Goal: Information Seeking & Learning: Learn about a topic

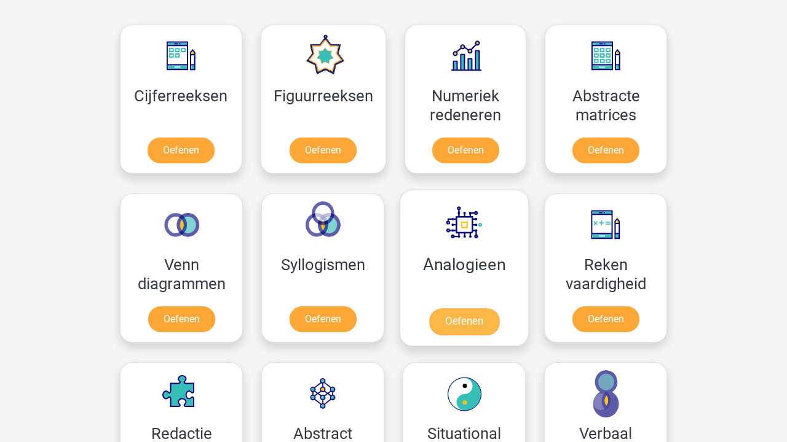
scroll to position [528, 0]
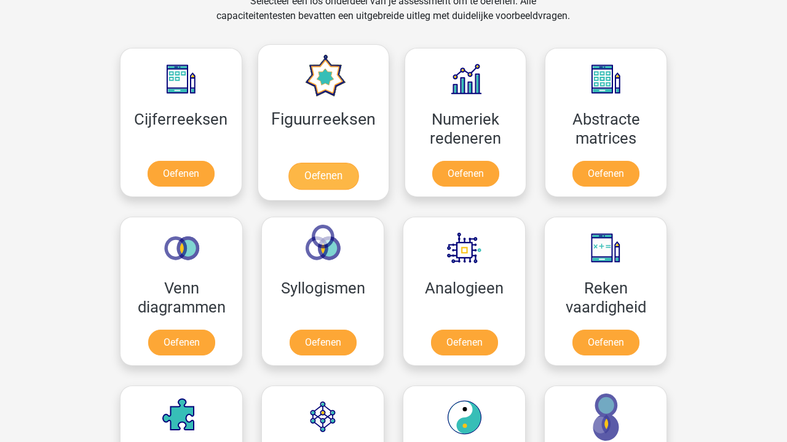
click at [316, 163] on link "Oefenen" at bounding box center [323, 176] width 70 height 27
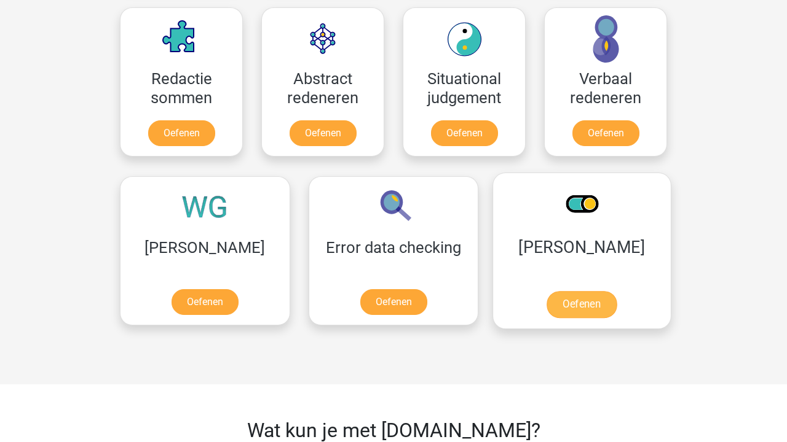
scroll to position [865, 0]
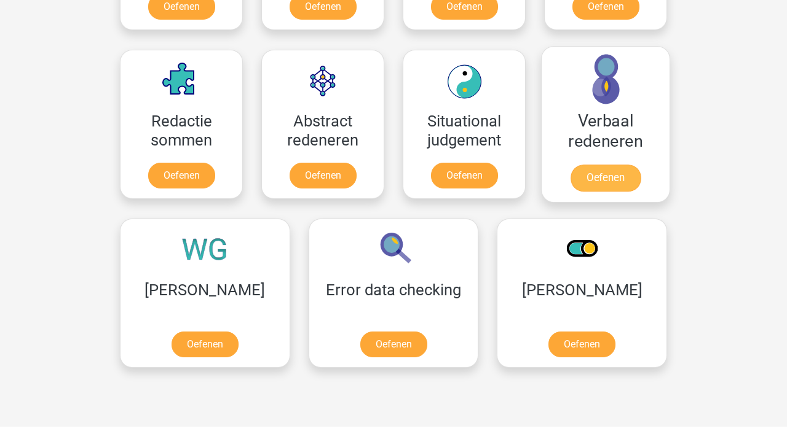
click at [600, 165] on link "Oefenen" at bounding box center [605, 178] width 70 height 27
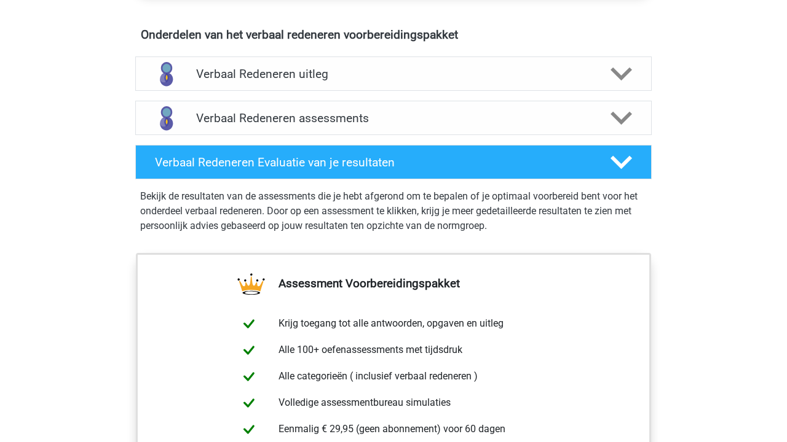
scroll to position [535, 0]
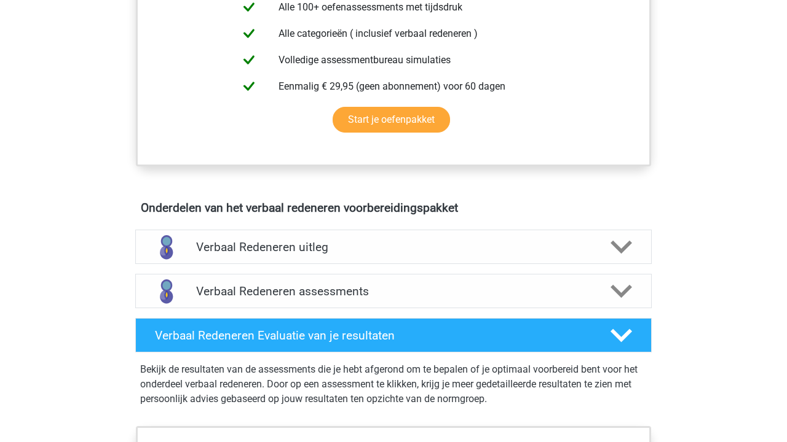
click at [395, 316] on div "Verbaal Redeneren Evaluatie van je resultaten Bekijk de resultaten van de asses…" at bounding box center [393, 369] width 564 height 113
click at [391, 293] on h4 "Verbaal Redeneren assessments" at bounding box center [393, 291] width 394 height 14
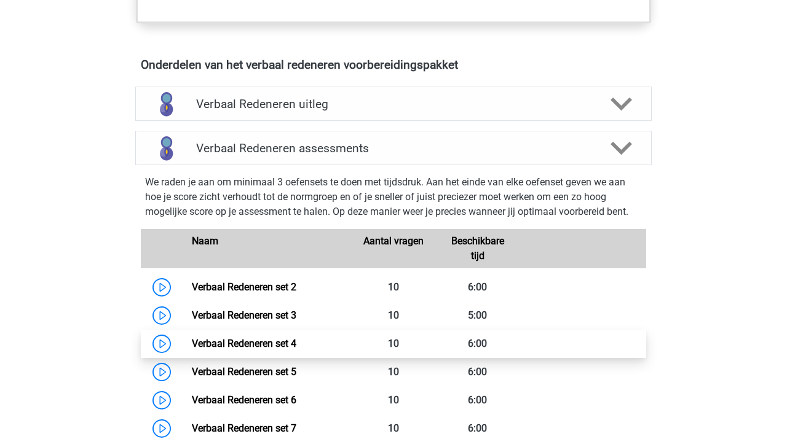
scroll to position [590, 0]
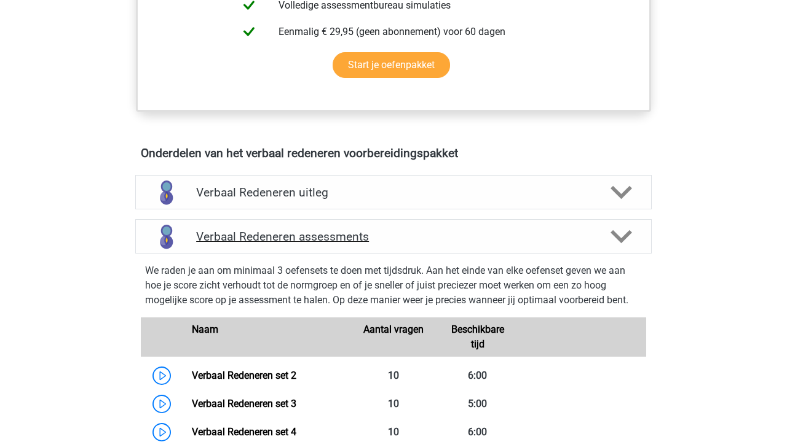
click at [425, 232] on h4 "Verbaal Redeneren assessments" at bounding box center [393, 237] width 394 height 14
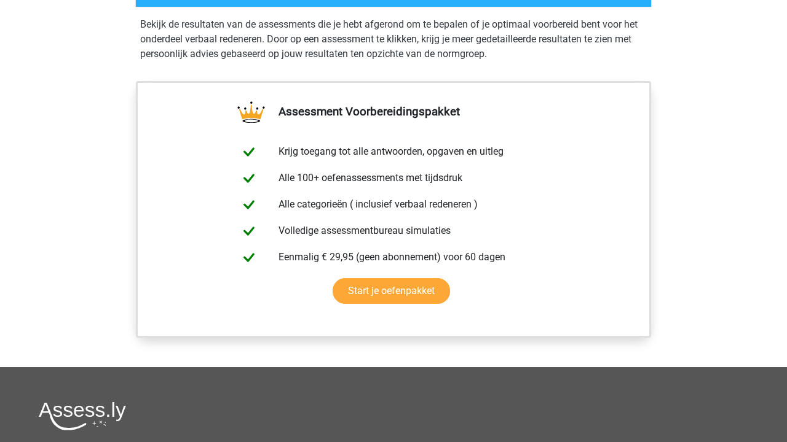
scroll to position [720, 0]
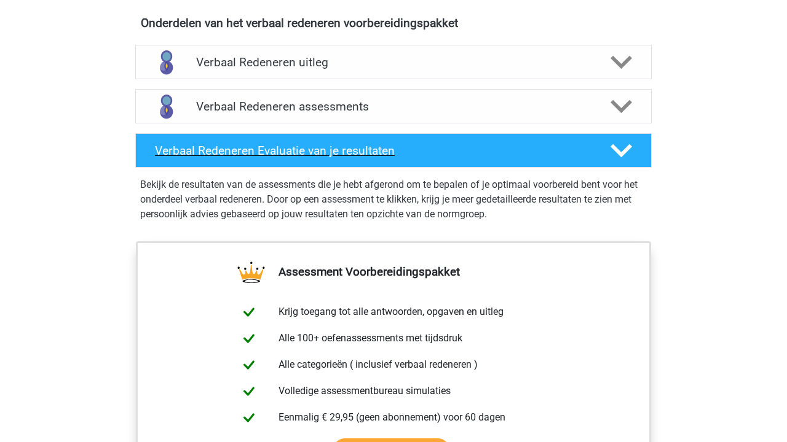
click at [397, 157] on div "Verbaal Redeneren Evaluatie van je resultaten" at bounding box center [393, 150] width 516 height 34
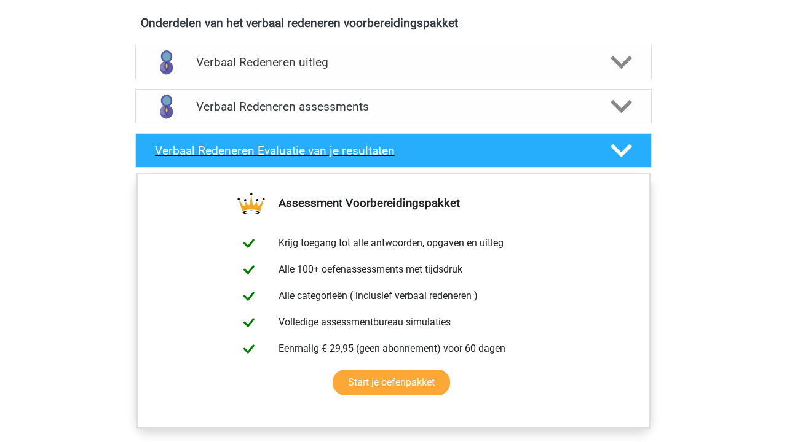
click at [397, 157] on div "Verbaal Redeneren Evaluatie van je resultaten" at bounding box center [393, 150] width 516 height 34
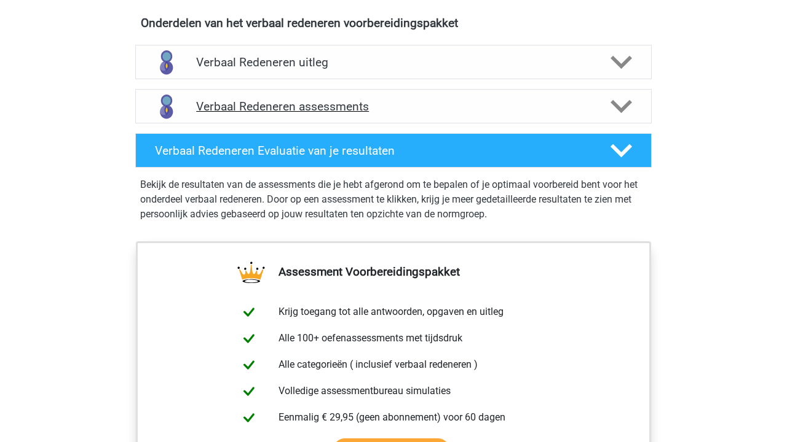
click at [394, 114] on div "Verbaal Redeneren assessments" at bounding box center [393, 106] width 516 height 34
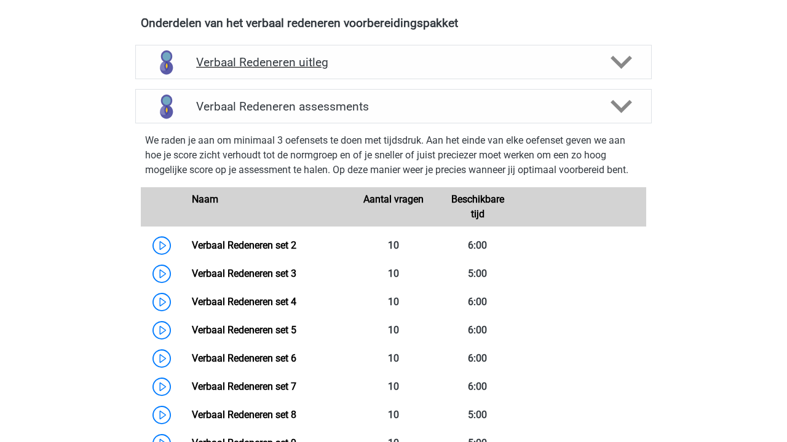
click at [388, 59] on h4 "Verbaal Redeneren uitleg" at bounding box center [393, 62] width 394 height 14
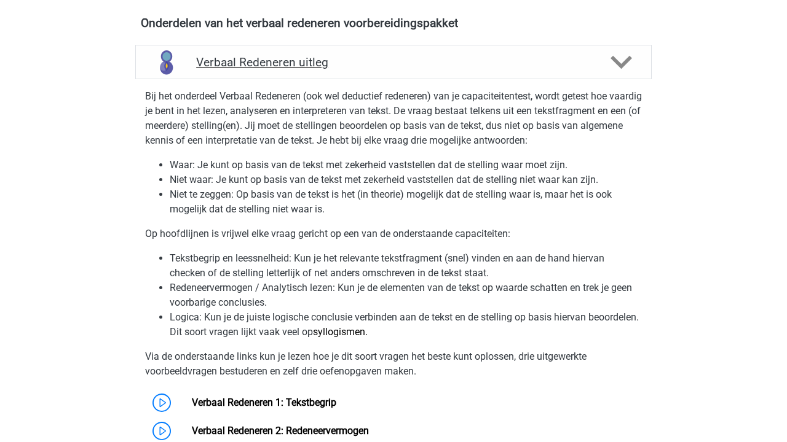
click at [388, 59] on h4 "Verbaal Redeneren uitleg" at bounding box center [393, 62] width 394 height 14
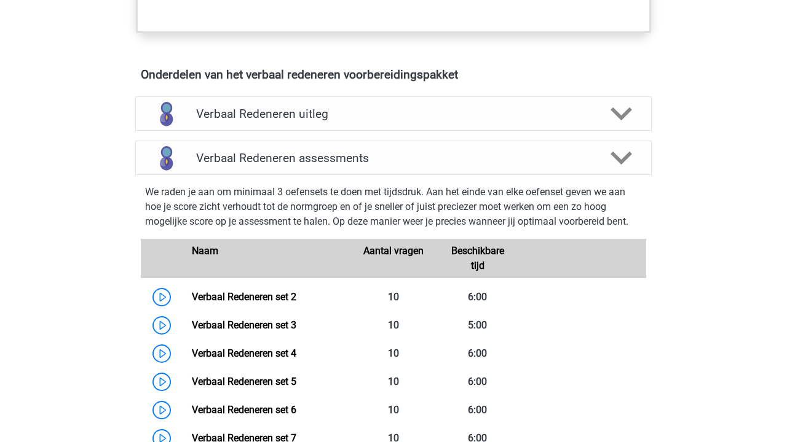
scroll to position [670, 0]
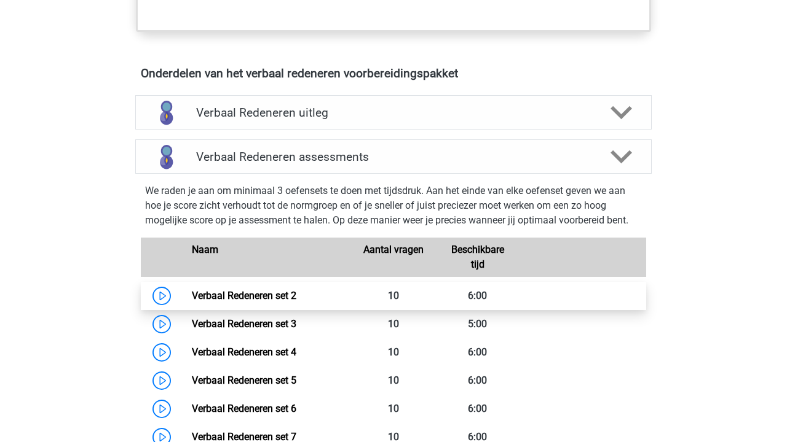
click at [296, 292] on link "Verbaal Redeneren set 2" at bounding box center [244, 296] width 104 height 12
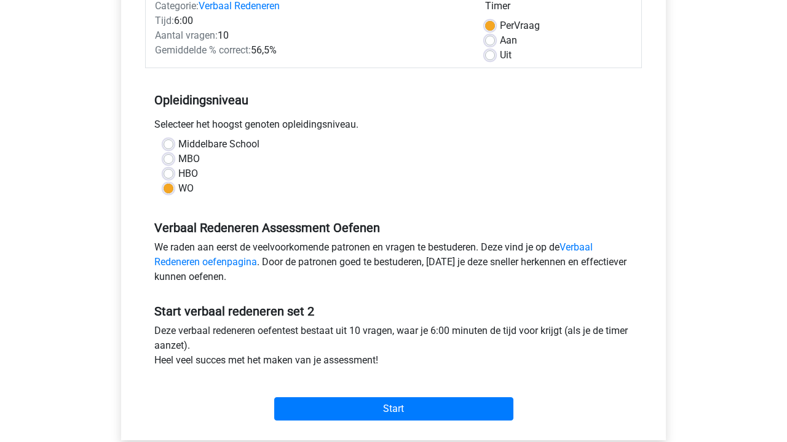
scroll to position [186, 0]
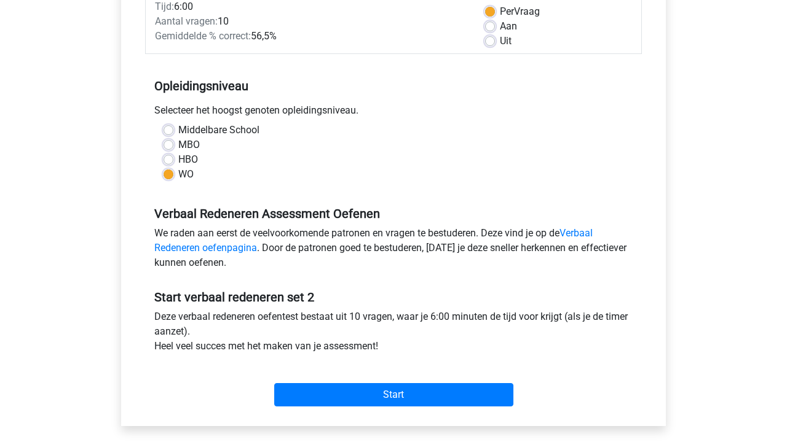
click at [442, 379] on div "Start" at bounding box center [393, 385] width 496 height 43
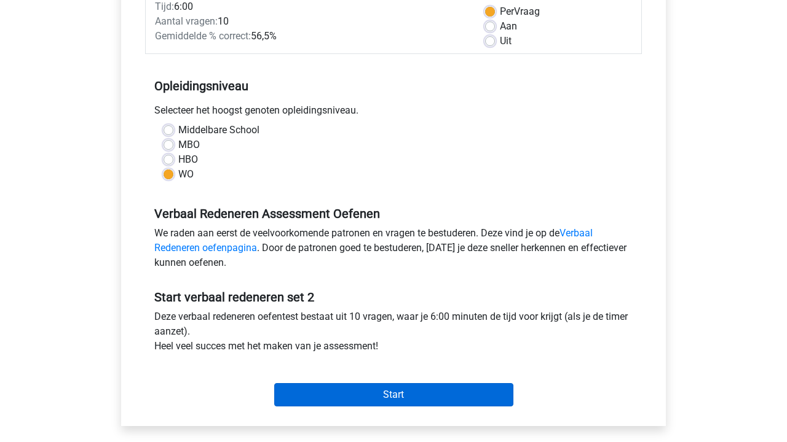
click at [442, 400] on input "Start" at bounding box center [393, 394] width 239 height 23
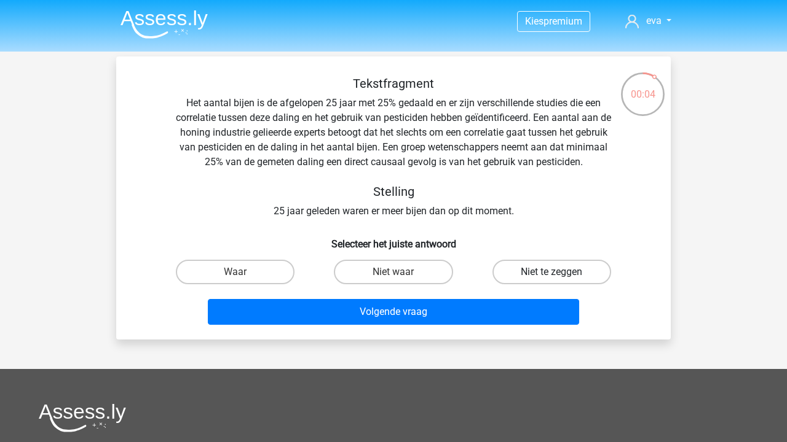
click at [576, 275] on label "Niet te zeggen" at bounding box center [551, 272] width 119 height 25
click at [559, 275] on input "Niet te zeggen" at bounding box center [555, 276] width 8 height 8
radio input "true"
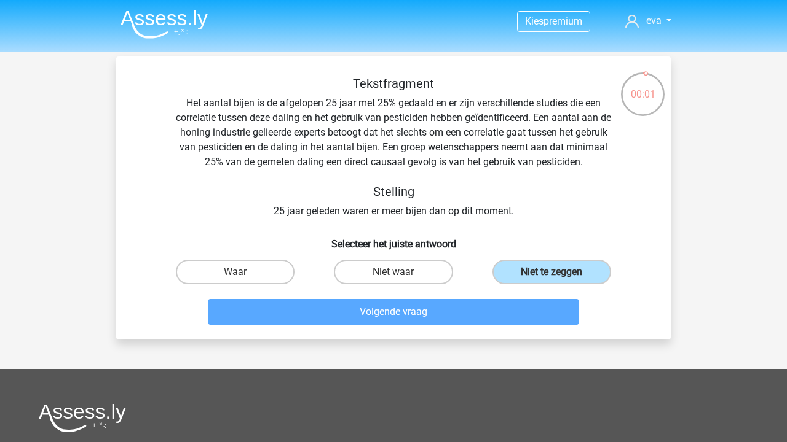
click at [241, 272] on input "Waar" at bounding box center [239, 276] width 8 height 8
radio input "true"
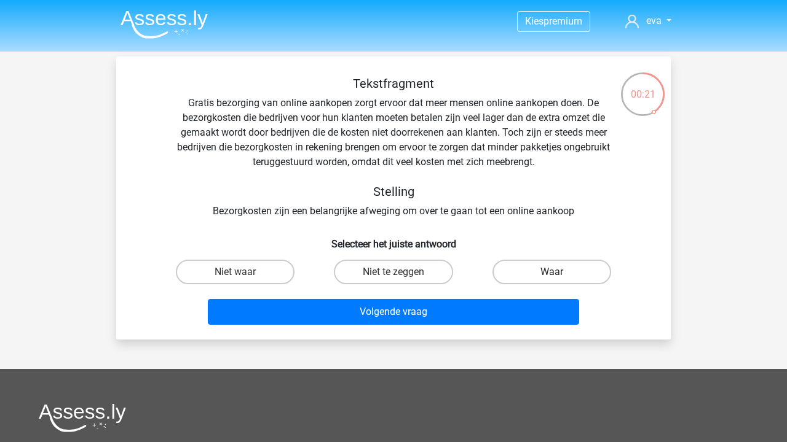
click at [526, 275] on label "Waar" at bounding box center [551, 272] width 119 height 25
click at [551, 275] on input "Waar" at bounding box center [555, 276] width 8 height 8
radio input "true"
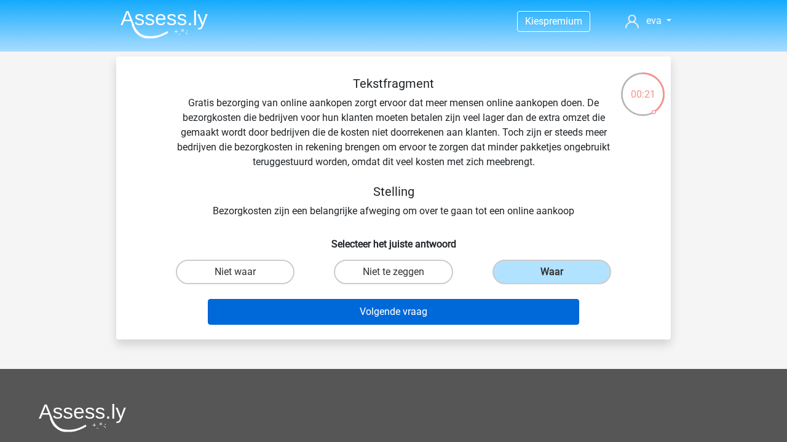
click at [493, 310] on button "Volgende vraag" at bounding box center [394, 312] width 372 height 26
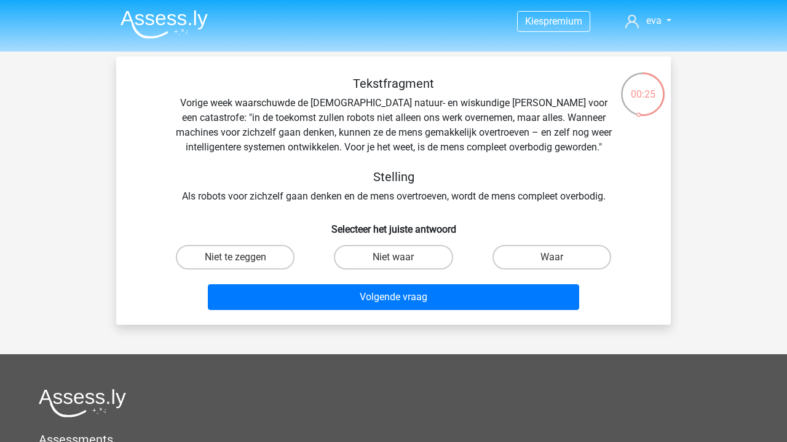
click at [470, 152] on div "Tekstfragment Vorige week waarschuwde de Britse natuur- en wiskundige Stephen H…" at bounding box center [393, 140] width 515 height 128
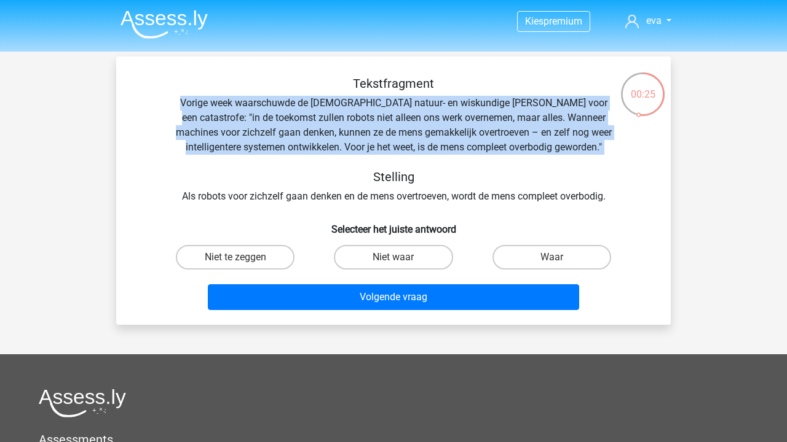
click at [470, 152] on div "Tekstfragment Vorige week waarschuwde de Britse natuur- en wiskundige Stephen H…" at bounding box center [393, 140] width 515 height 128
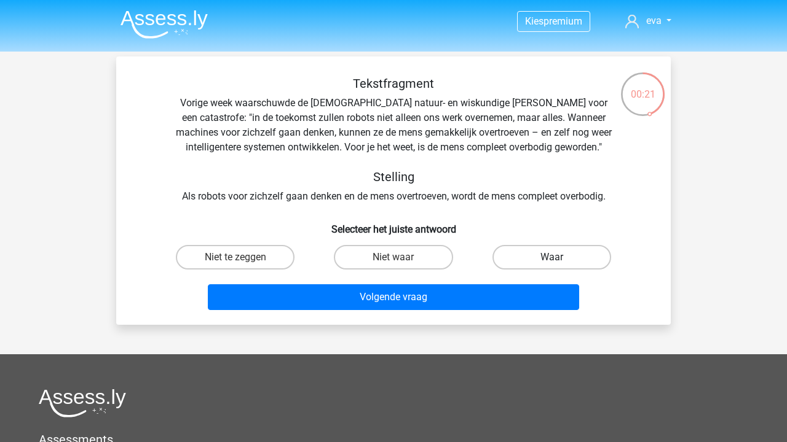
click at [544, 252] on label "Waar" at bounding box center [551, 257] width 119 height 25
click at [551, 257] on input "Waar" at bounding box center [555, 261] width 8 height 8
radio input "true"
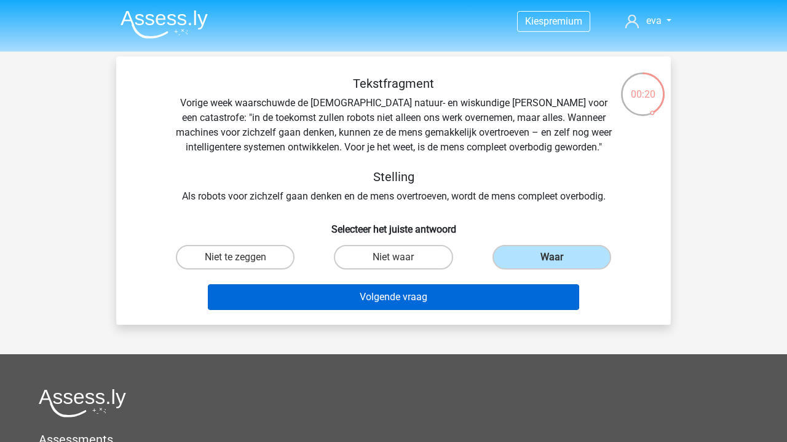
click at [515, 297] on button "Volgende vraag" at bounding box center [394, 297] width 372 height 26
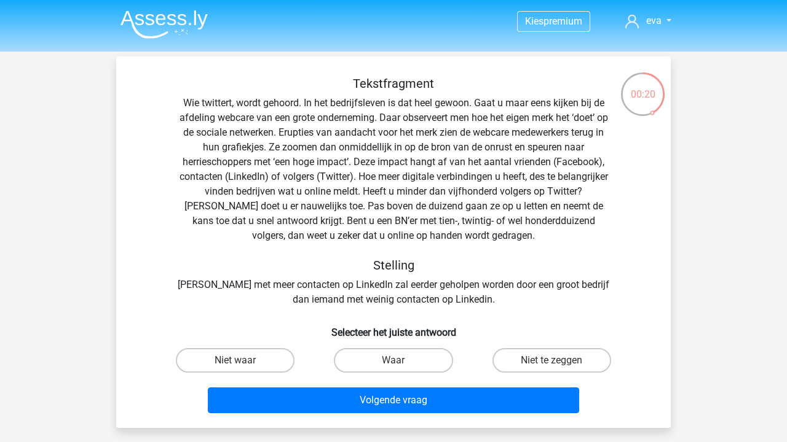
scroll to position [57, 0]
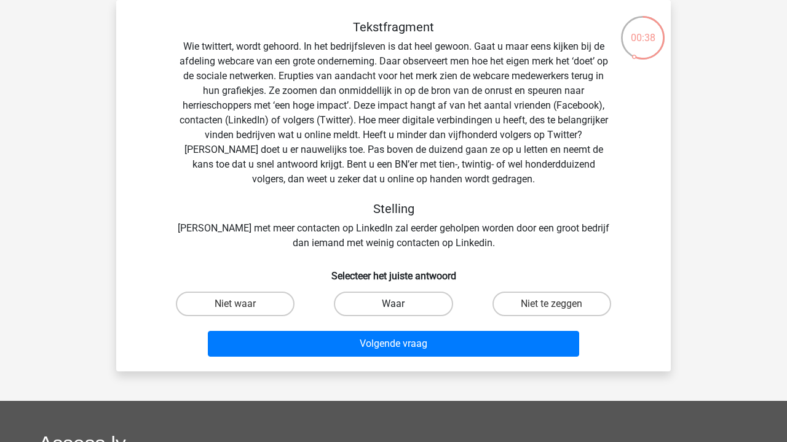
click at [374, 307] on label "Waar" at bounding box center [393, 304] width 119 height 25
click at [393, 307] on input "Waar" at bounding box center [397, 308] width 8 height 8
radio input "true"
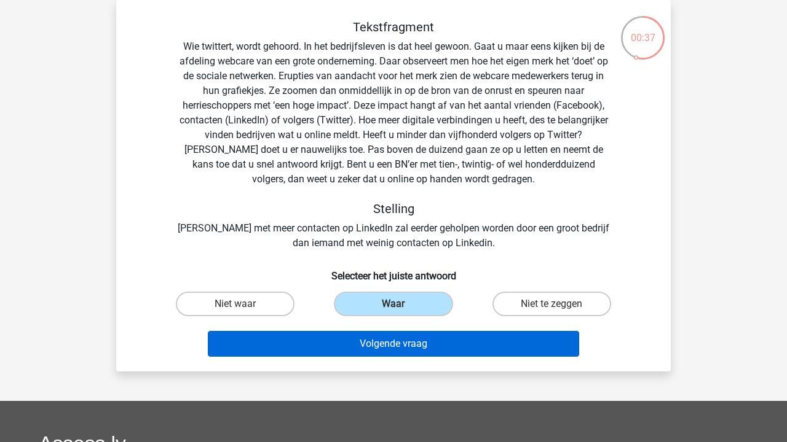
click at [382, 350] on button "Volgende vraag" at bounding box center [394, 344] width 372 height 26
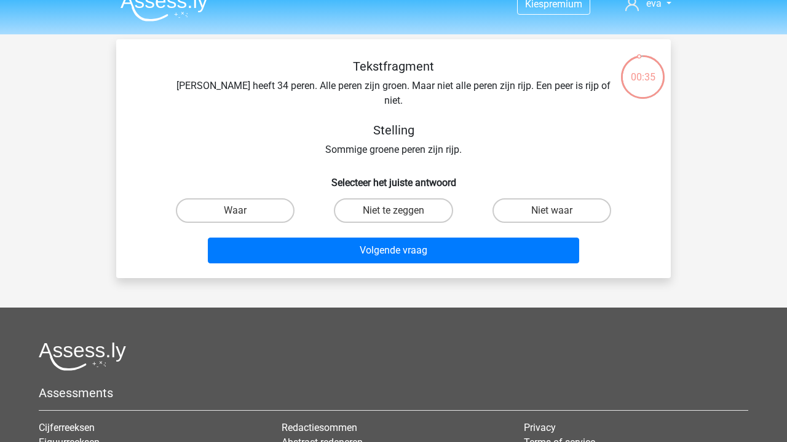
scroll to position [16, 0]
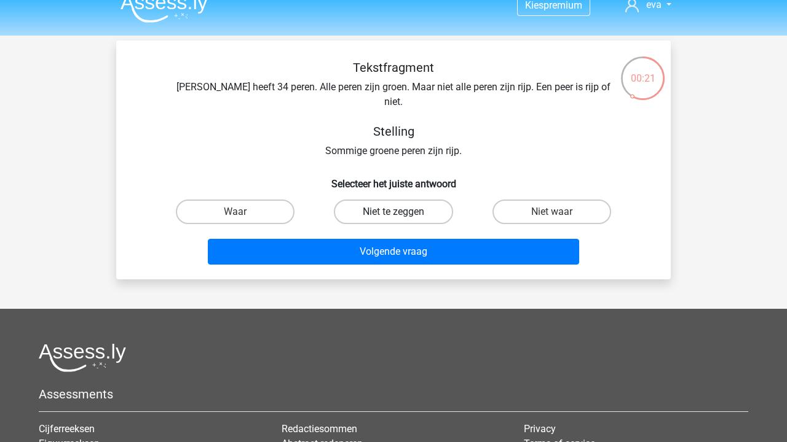
click at [416, 200] on label "Niet te zeggen" at bounding box center [393, 212] width 119 height 25
click at [401, 212] on input "Niet te zeggen" at bounding box center [397, 216] width 8 height 8
radio input "true"
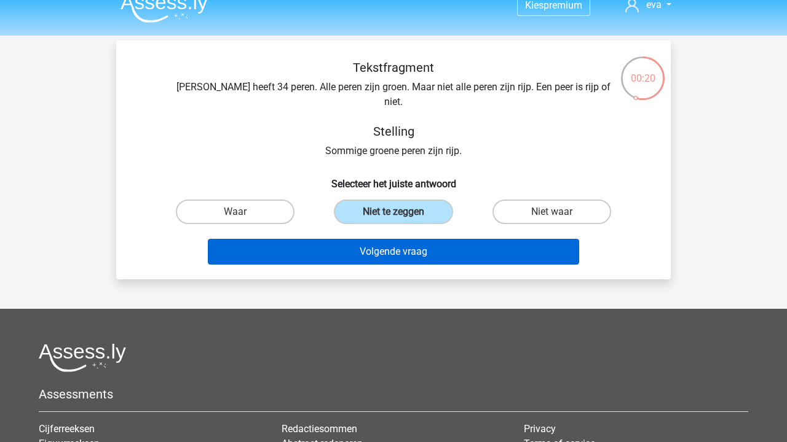
click at [420, 239] on button "Volgende vraag" at bounding box center [394, 252] width 372 height 26
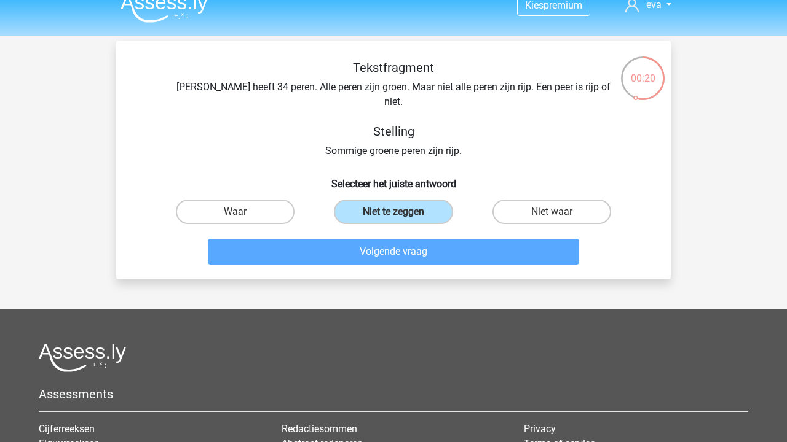
scroll to position [57, 0]
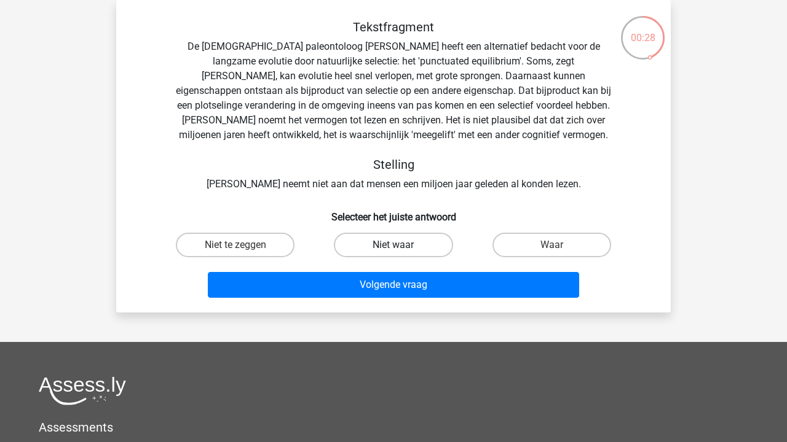
click at [426, 240] on label "Niet waar" at bounding box center [393, 245] width 119 height 25
click at [401, 245] on input "Niet waar" at bounding box center [397, 249] width 8 height 8
radio input "true"
click at [521, 259] on div "Waar" at bounding box center [552, 245] width 158 height 34
click at [525, 249] on label "Waar" at bounding box center [551, 245] width 119 height 25
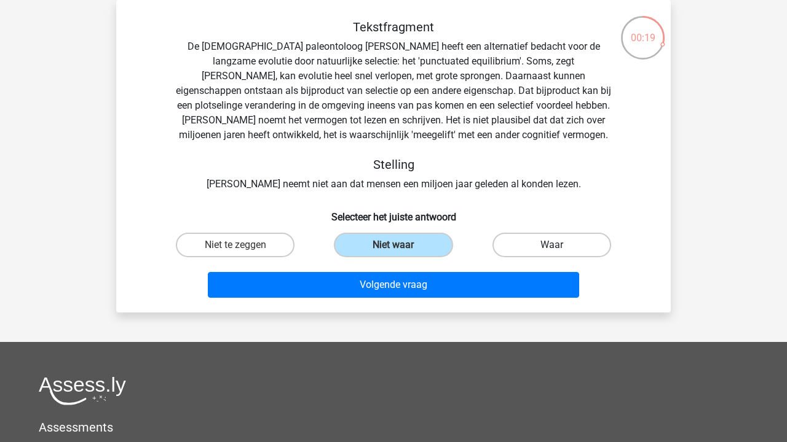
click at [551, 249] on input "Waar" at bounding box center [555, 249] width 8 height 8
radio input "true"
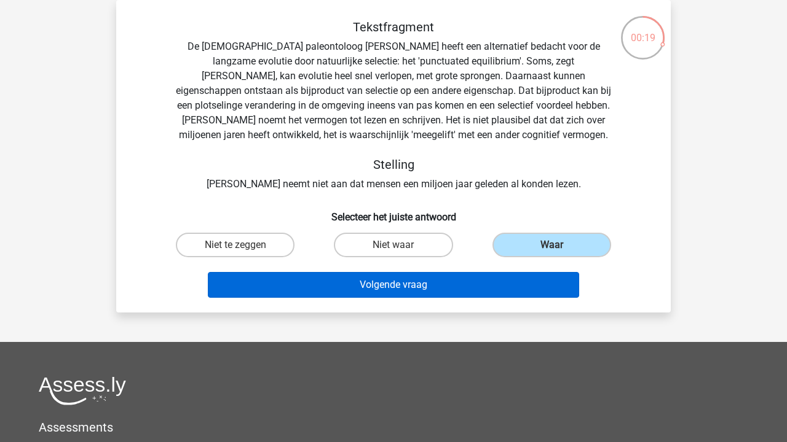
click at [503, 286] on button "Volgende vraag" at bounding box center [394, 285] width 372 height 26
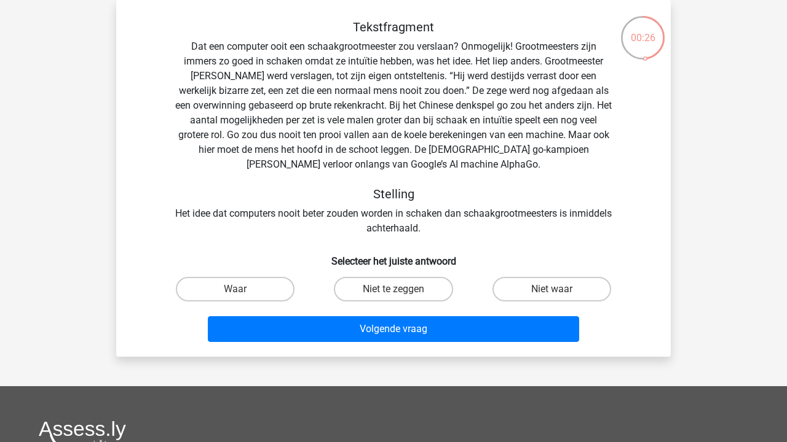
click at [402, 224] on div "Tekstfragment Dat een computer ooit een schaakgrootmeester zou verslaan? Onmoge…" at bounding box center [393, 128] width 515 height 216
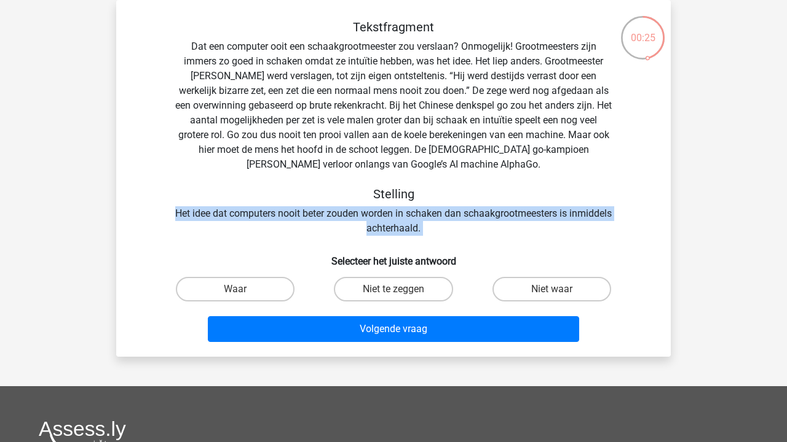
click at [402, 224] on div "Tekstfragment Dat een computer ooit een schaakgrootmeester zou verslaan? Onmoge…" at bounding box center [393, 128] width 515 height 216
click at [266, 288] on label "Waar" at bounding box center [235, 289] width 119 height 25
click at [243, 289] on input "Waar" at bounding box center [239, 293] width 8 height 8
radio input "true"
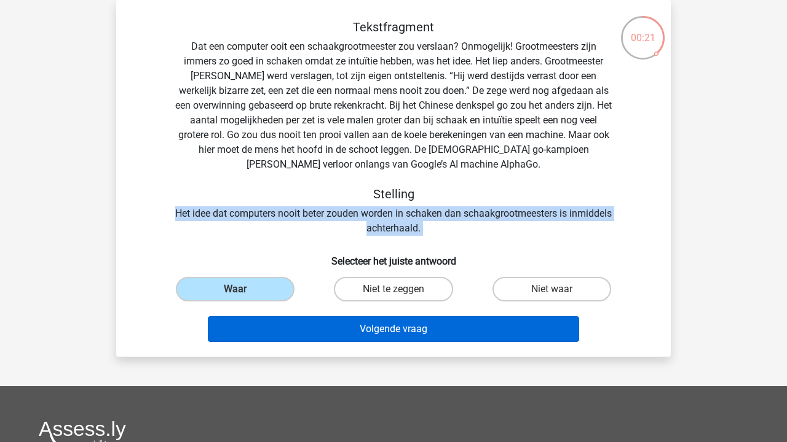
click at [280, 323] on button "Volgende vraag" at bounding box center [394, 329] width 372 height 26
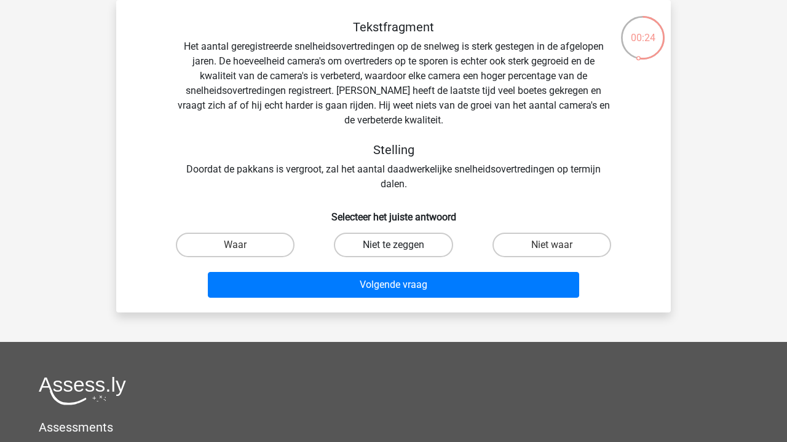
click at [433, 234] on label "Niet te zeggen" at bounding box center [393, 245] width 119 height 25
click at [401, 245] on input "Niet te zeggen" at bounding box center [397, 249] width 8 height 8
radio input "true"
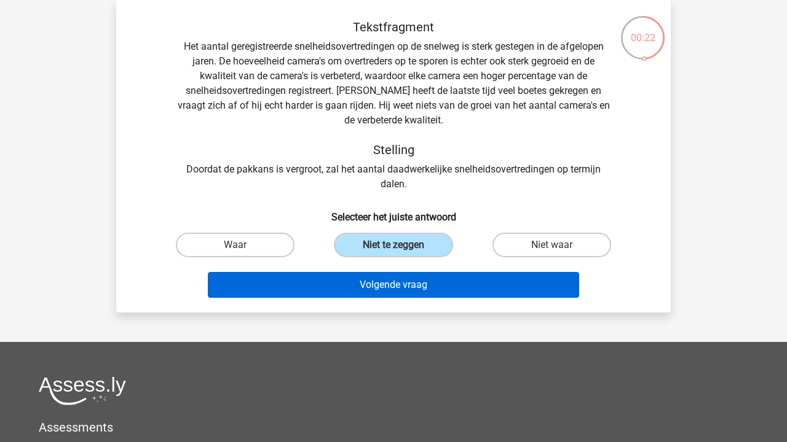
click at [439, 287] on button "Volgende vraag" at bounding box center [394, 285] width 372 height 26
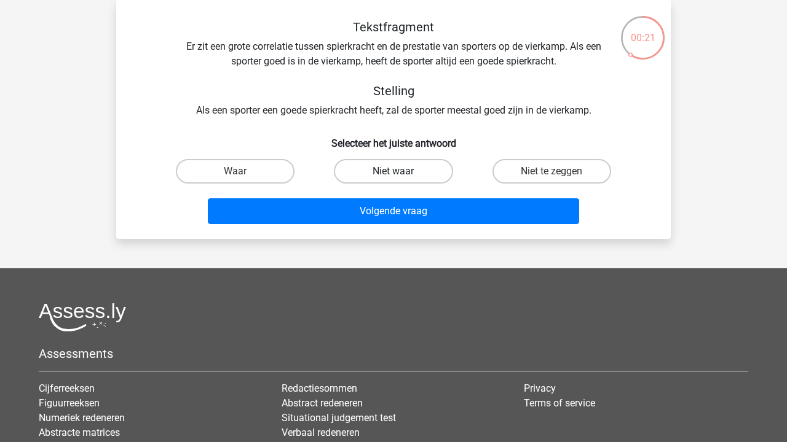
click at [433, 167] on label "Niet waar" at bounding box center [393, 171] width 119 height 25
click at [401, 171] on input "Niet waar" at bounding box center [397, 175] width 8 height 8
radio input "true"
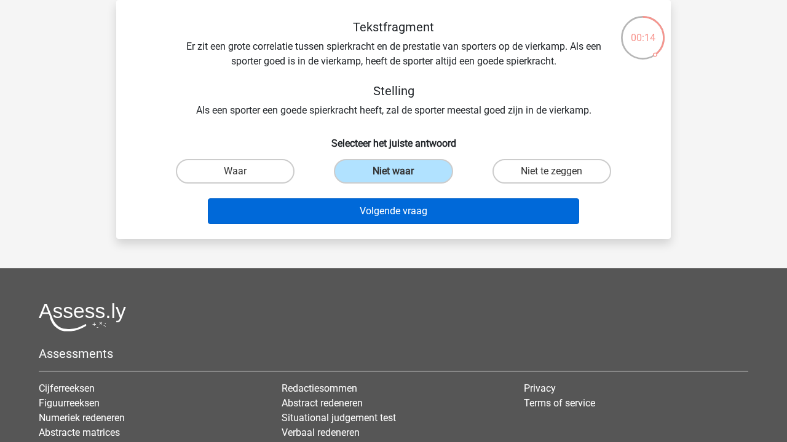
click at [442, 216] on button "Volgende vraag" at bounding box center [394, 211] width 372 height 26
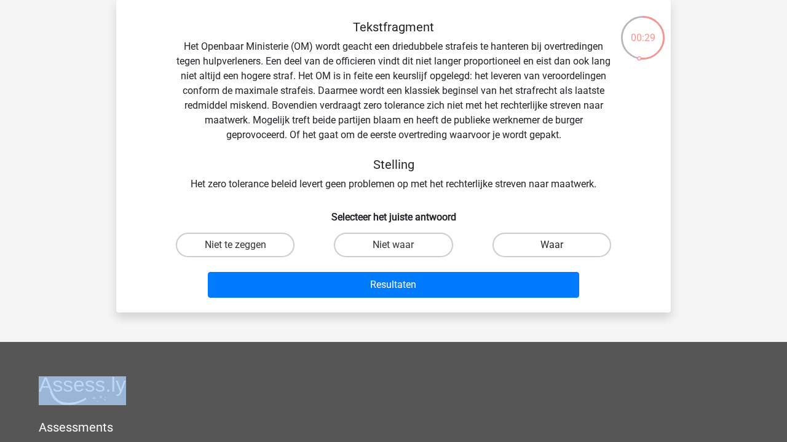
click at [528, 248] on label "Waar" at bounding box center [551, 245] width 119 height 25
click at [551, 248] on input "Waar" at bounding box center [555, 249] width 8 height 8
radio input "true"
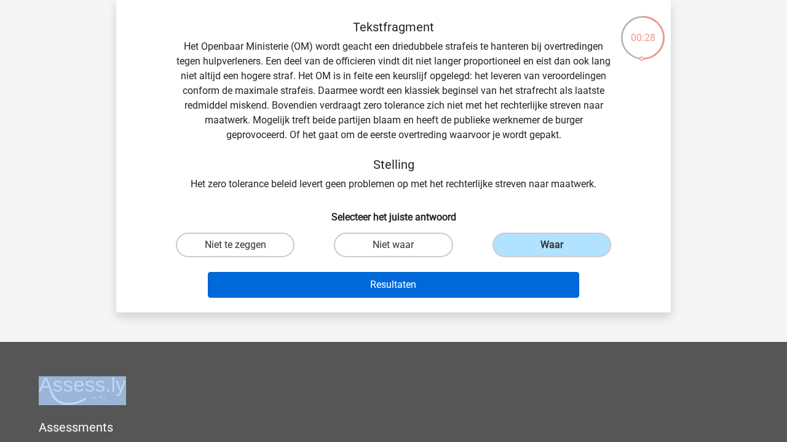
click at [508, 279] on button "Resultaten" at bounding box center [394, 285] width 372 height 26
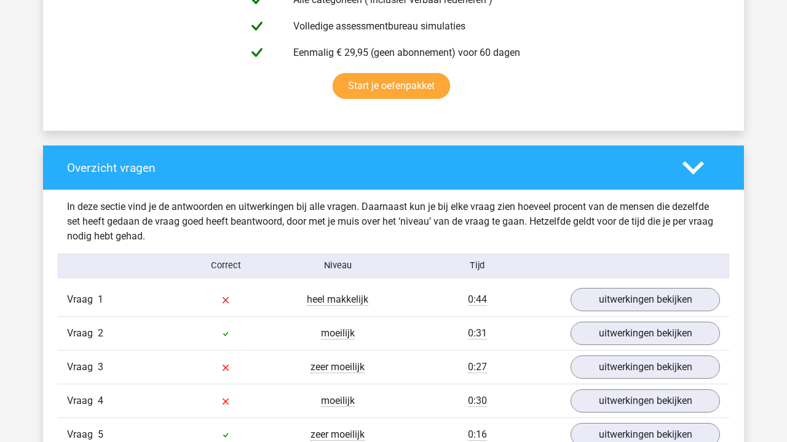
scroll to position [884, 0]
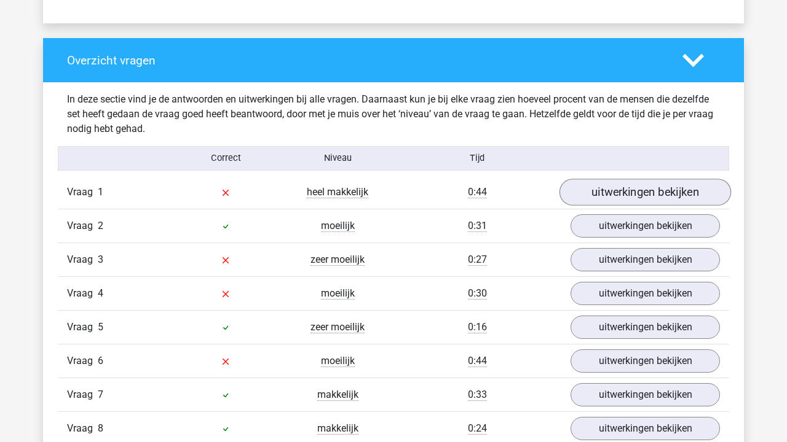
click at [643, 197] on link "uitwerkingen bekijken" at bounding box center [644, 192] width 171 height 27
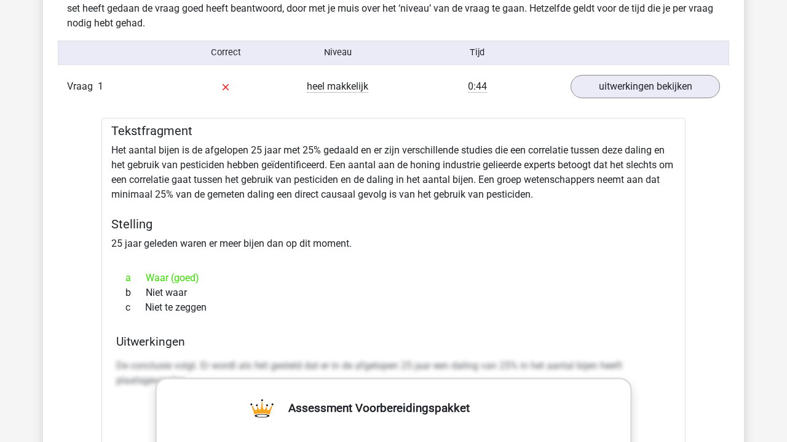
scroll to position [1032, 0]
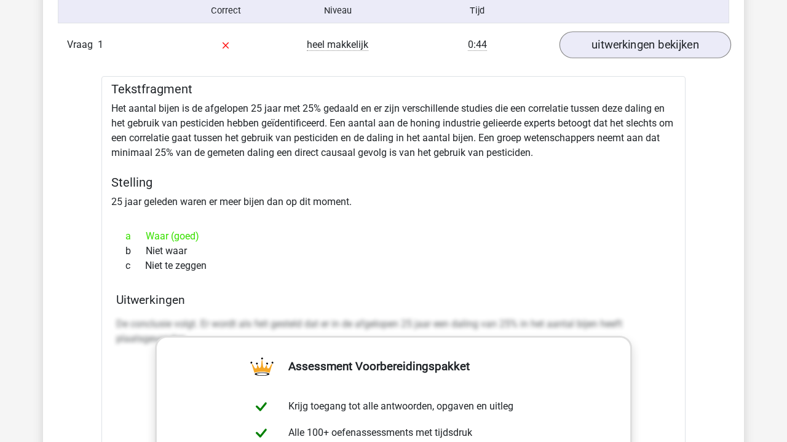
click at [641, 44] on link "uitwerkingen bekijken" at bounding box center [644, 44] width 171 height 27
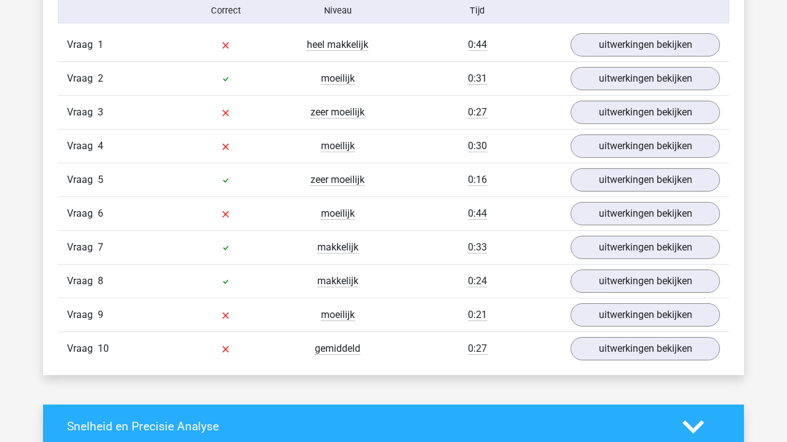
click at [626, 92] on div "Vraag 2 moeilijk 0:31 uitwerkingen bekijken" at bounding box center [393, 78] width 671 height 34
click at [626, 83] on link "uitwerkingen bekijken" at bounding box center [644, 78] width 171 height 27
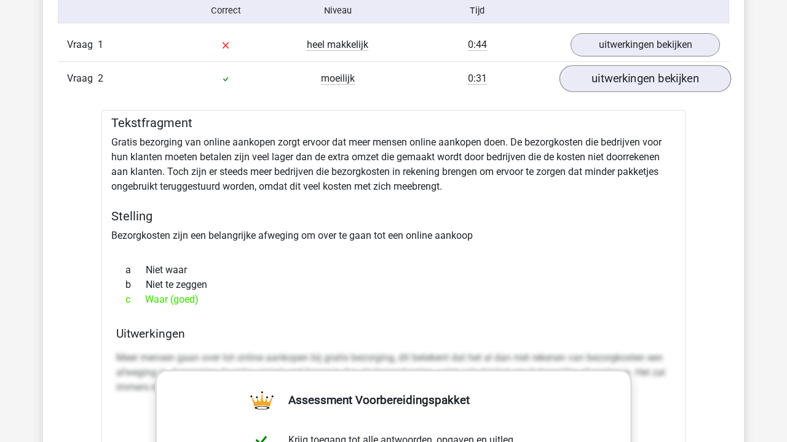
click at [626, 83] on link "uitwerkingen bekijken" at bounding box center [644, 78] width 171 height 27
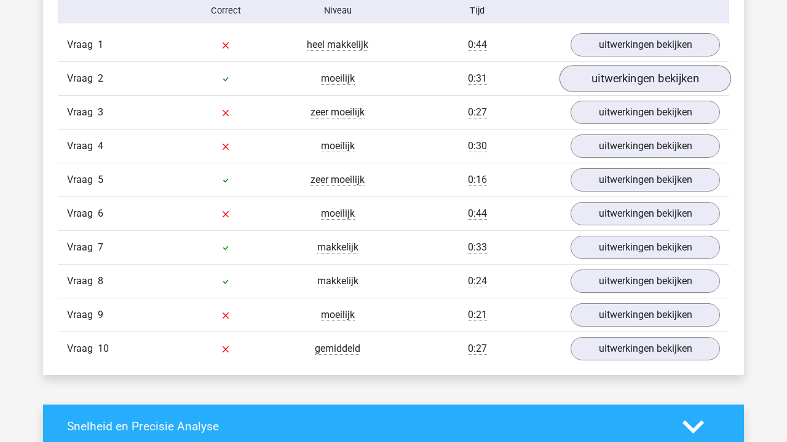
click at [626, 83] on link "uitwerkingen bekijken" at bounding box center [644, 78] width 171 height 27
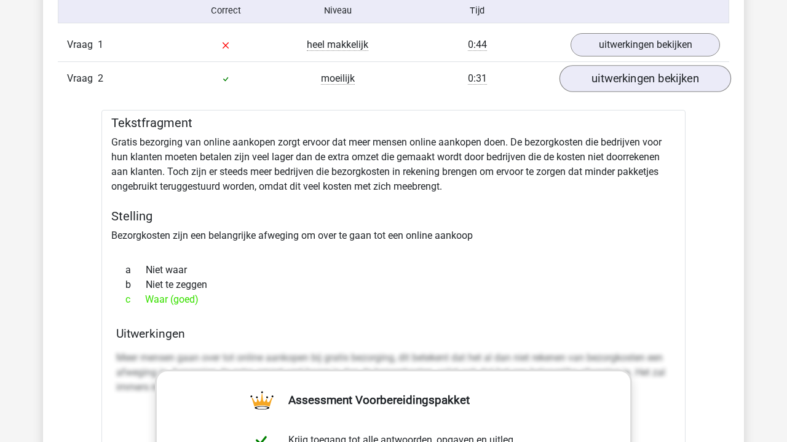
click at [626, 83] on link "uitwerkingen bekijken" at bounding box center [644, 78] width 171 height 27
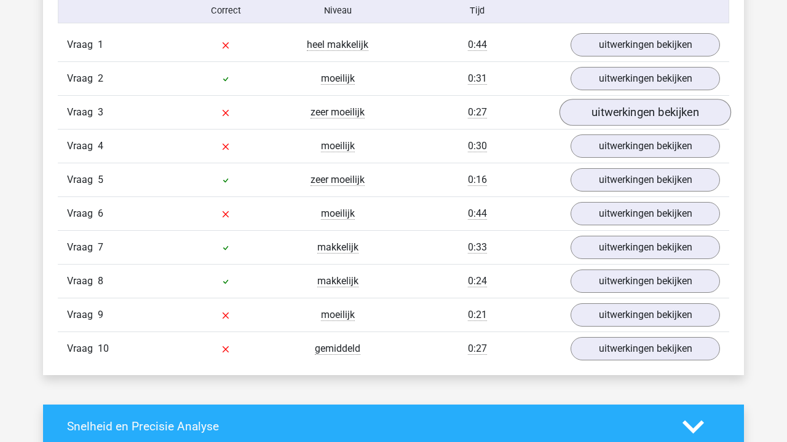
click at [634, 111] on link "uitwerkingen bekijken" at bounding box center [644, 112] width 171 height 27
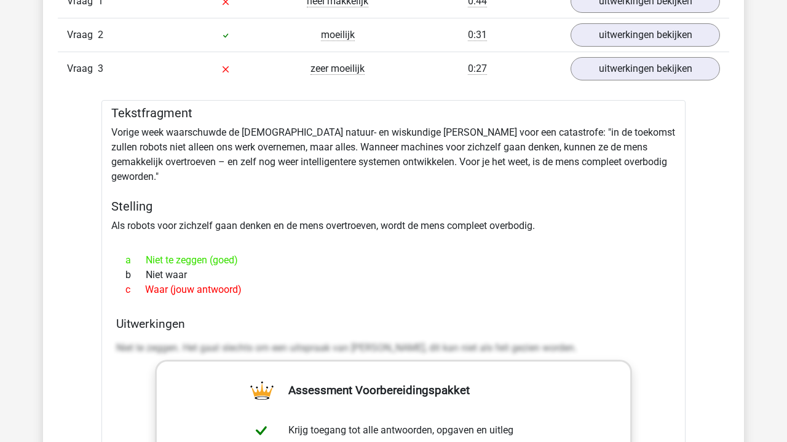
scroll to position [1072, 0]
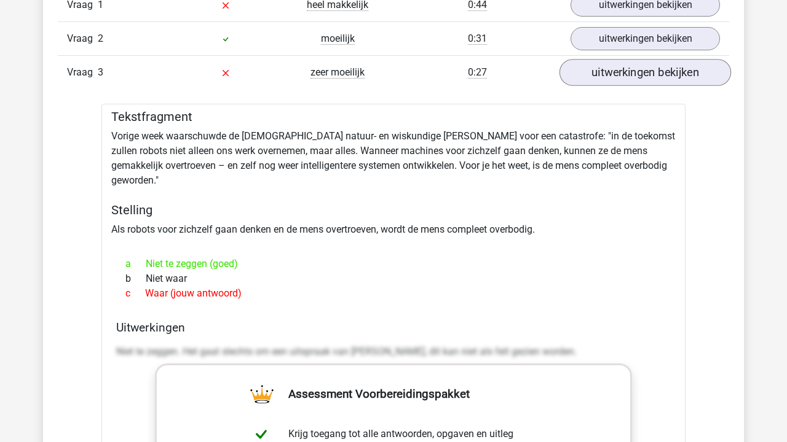
click at [643, 66] on link "uitwerkingen bekijken" at bounding box center [644, 72] width 171 height 27
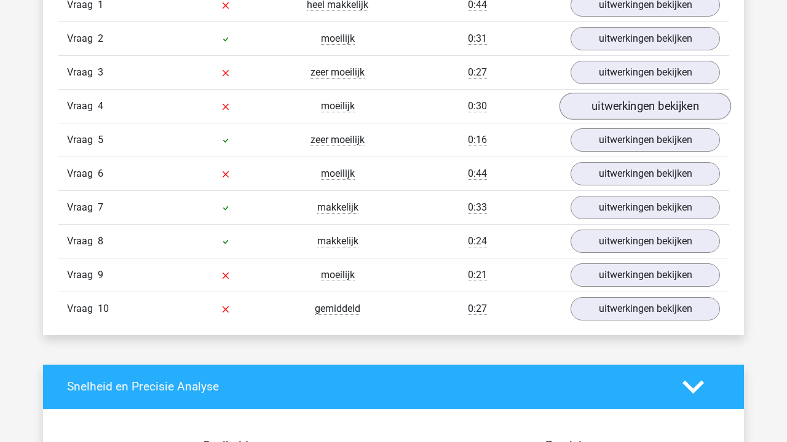
click at [630, 103] on link "uitwerkingen bekijken" at bounding box center [644, 106] width 171 height 27
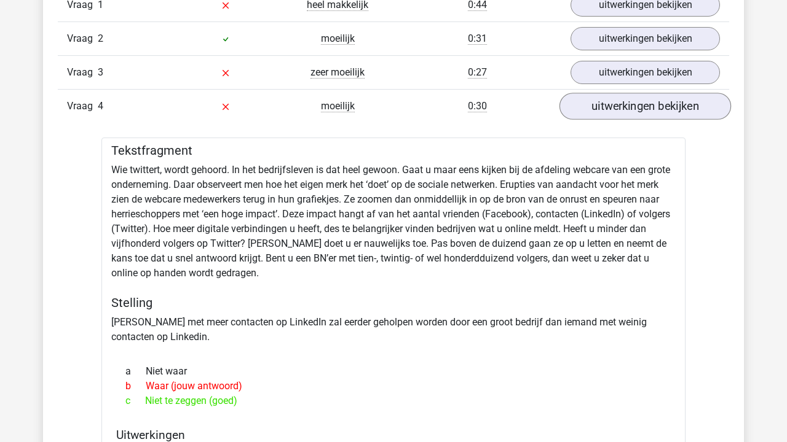
click at [626, 104] on link "uitwerkingen bekijken" at bounding box center [644, 106] width 171 height 27
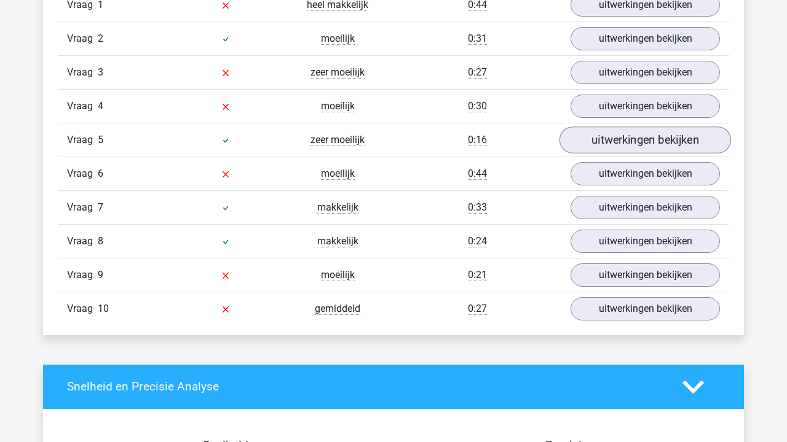
click at [624, 139] on link "uitwerkingen bekijken" at bounding box center [644, 140] width 171 height 27
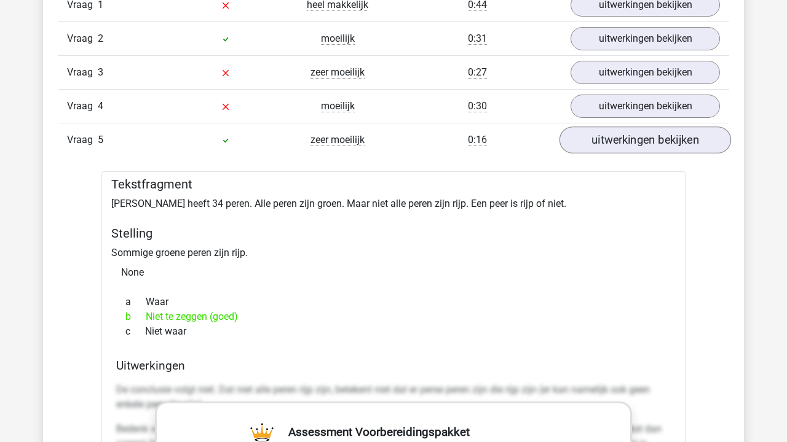
click at [625, 139] on link "uitwerkingen bekijken" at bounding box center [644, 140] width 171 height 27
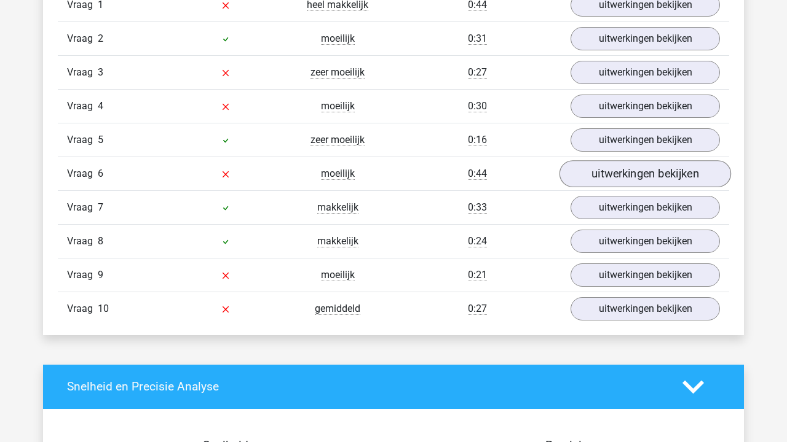
click at [624, 167] on link "uitwerkingen bekijken" at bounding box center [644, 173] width 171 height 27
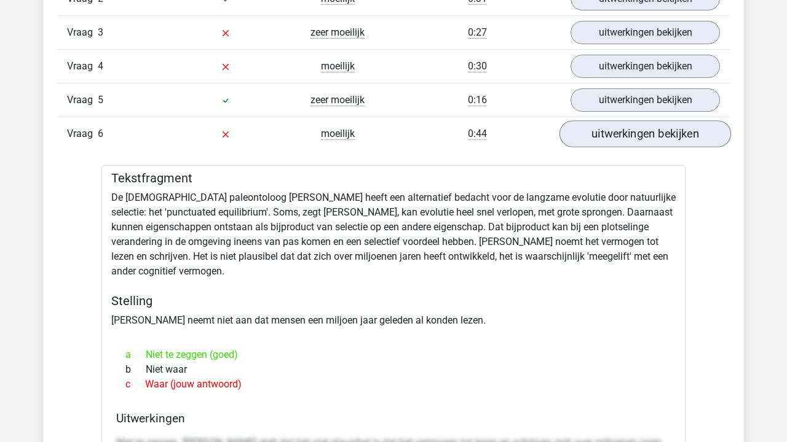
scroll to position [1113, 0]
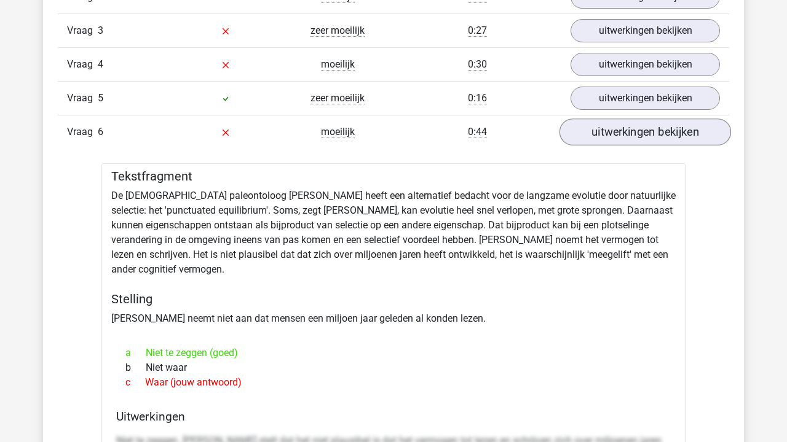
click at [625, 141] on link "uitwerkingen bekijken" at bounding box center [644, 132] width 171 height 27
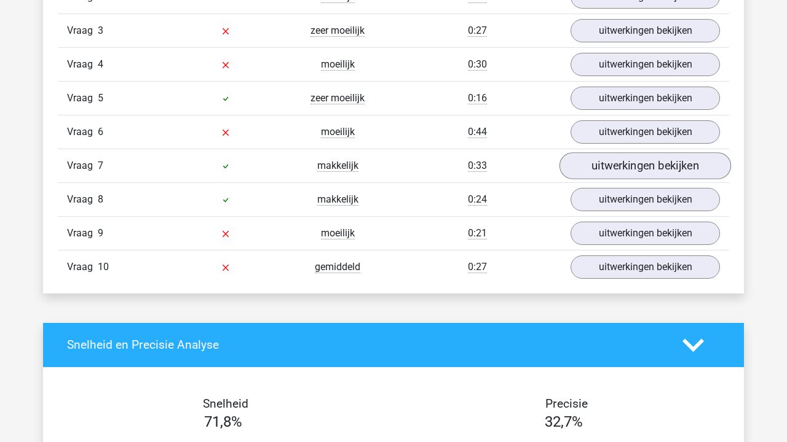
click at [625, 176] on link "uitwerkingen bekijken" at bounding box center [644, 165] width 171 height 27
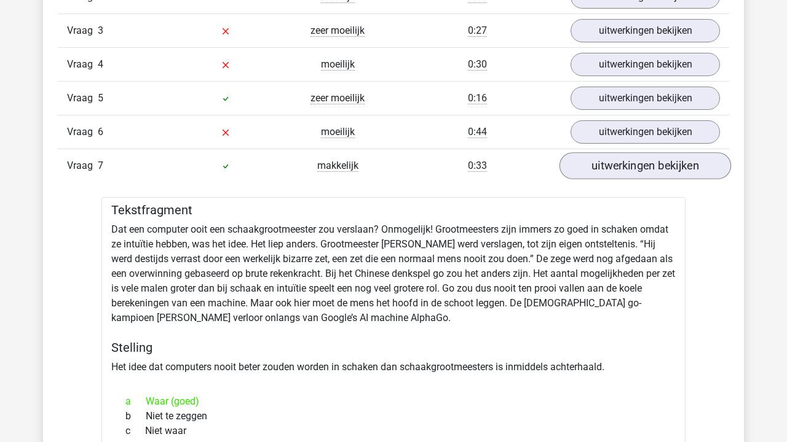
click at [627, 172] on link "uitwerkingen bekijken" at bounding box center [644, 165] width 171 height 27
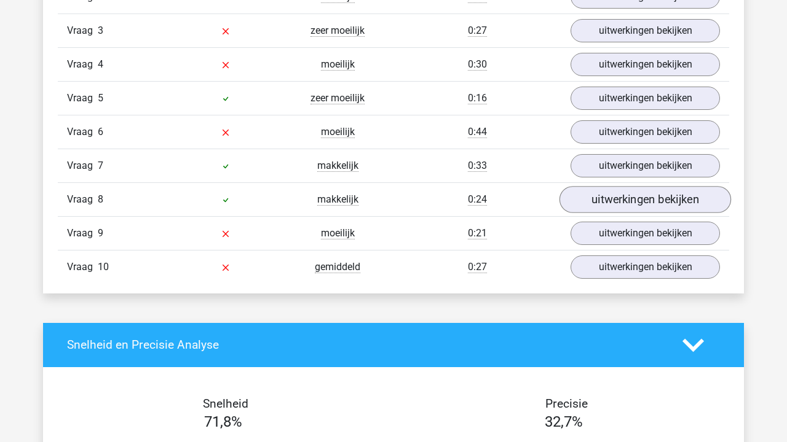
click at [626, 204] on link "uitwerkingen bekijken" at bounding box center [644, 199] width 171 height 27
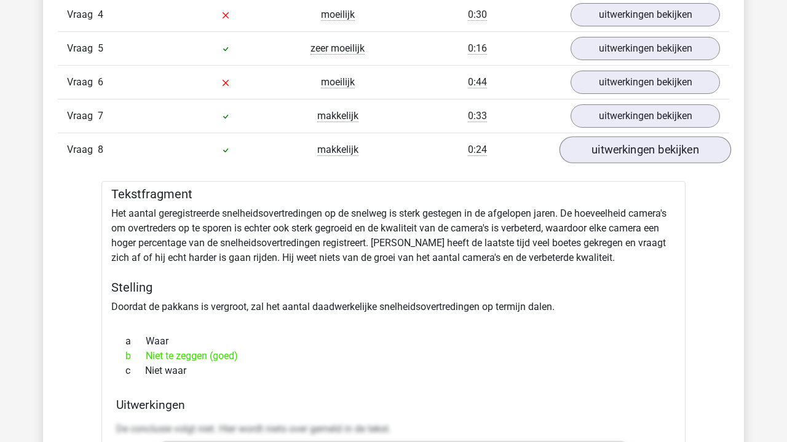
scroll to position [1164, 0]
click at [653, 153] on link "uitwerkingen bekijken" at bounding box center [644, 148] width 171 height 27
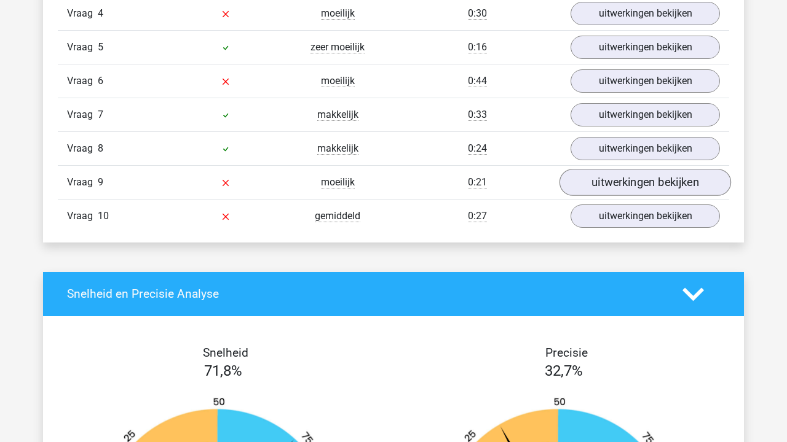
click at [643, 180] on link "uitwerkingen bekijken" at bounding box center [644, 182] width 171 height 27
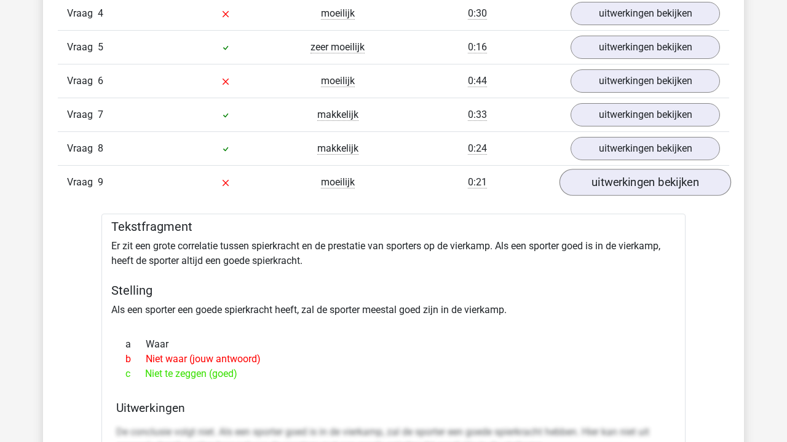
click at [643, 180] on link "uitwerkingen bekijken" at bounding box center [644, 182] width 171 height 27
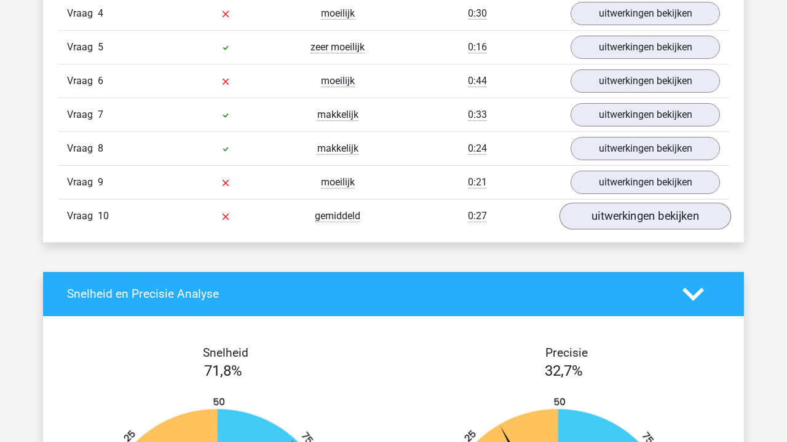
click at [639, 208] on link "uitwerkingen bekijken" at bounding box center [644, 216] width 171 height 27
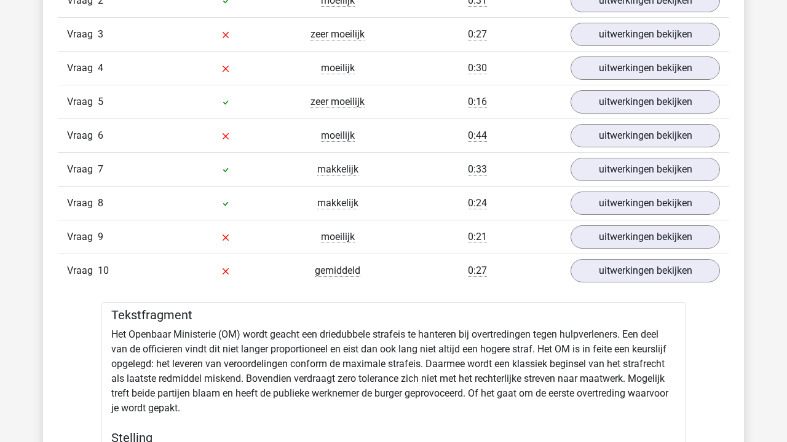
scroll to position [942, 0]
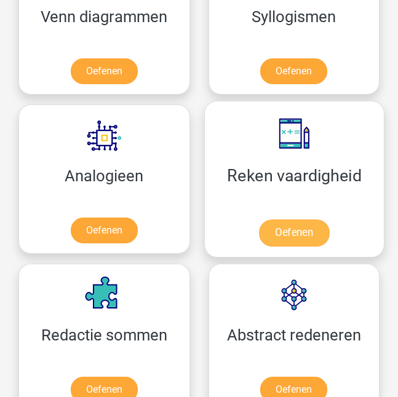
scroll to position [1237, 0]
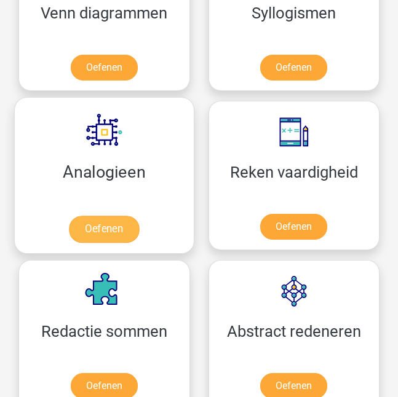
click at [127, 216] on link "Oefenen" at bounding box center [104, 229] width 70 height 27
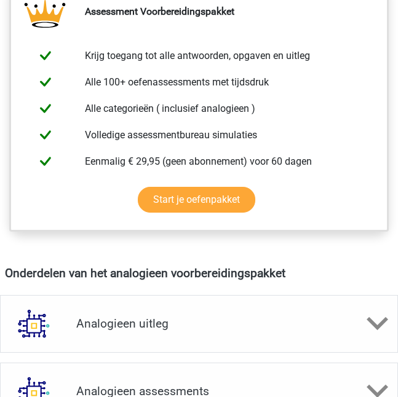
scroll to position [681, 0]
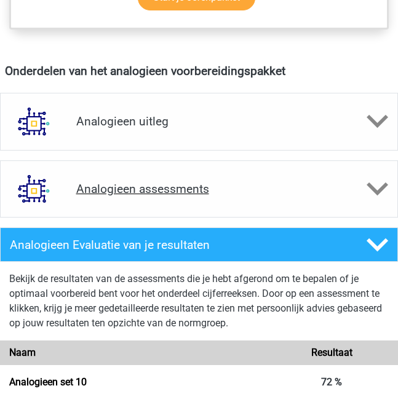
click at [189, 178] on div "Analogieen assessments" at bounding box center [199, 189] width 398 height 58
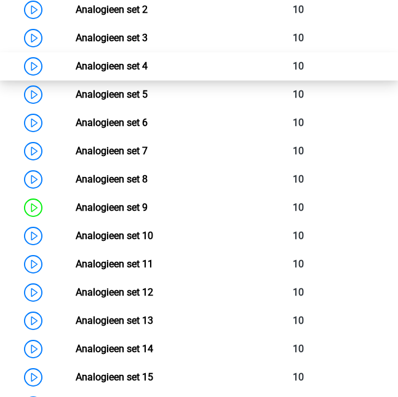
scroll to position [1026, 0]
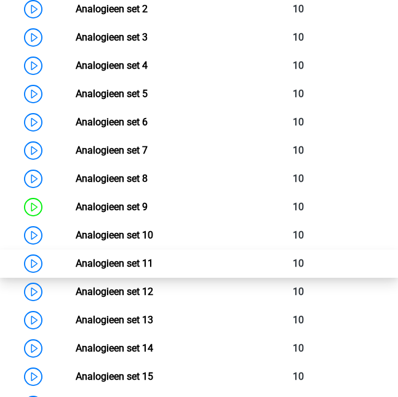
click at [153, 261] on link "Analogieen set 11" at bounding box center [114, 263] width 77 height 12
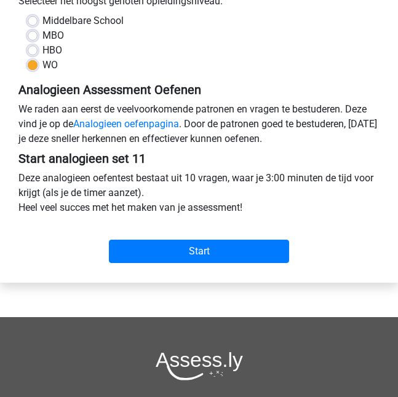
scroll to position [356, 0]
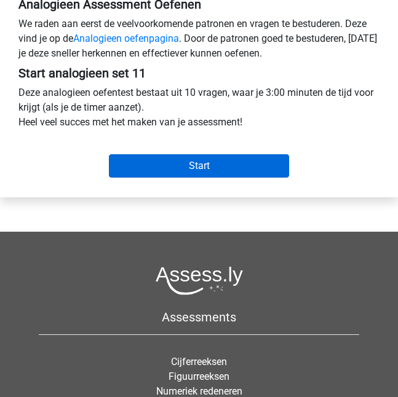
click at [216, 169] on input "Start" at bounding box center [199, 165] width 181 height 23
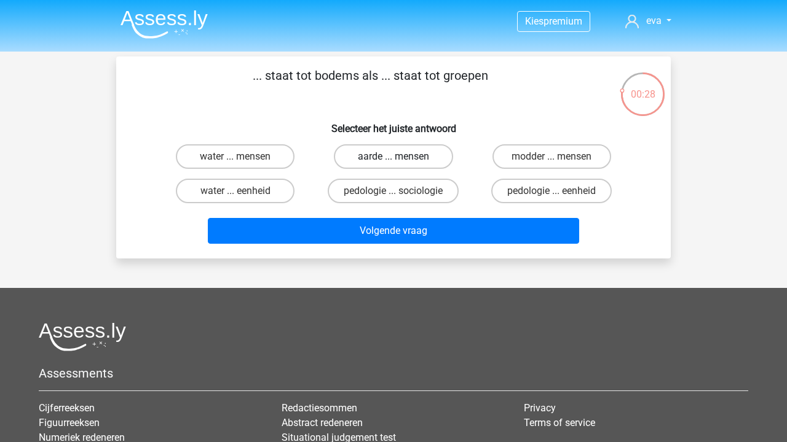
click at [356, 153] on label "aarde ... mensen" at bounding box center [393, 156] width 119 height 25
click at [393, 157] on input "aarde ... mensen" at bounding box center [397, 161] width 8 height 8
radio input "true"
click at [397, 184] on label "pedologie ... sociologie" at bounding box center [393, 191] width 131 height 25
click at [397, 191] on input "pedologie ... sociologie" at bounding box center [397, 195] width 8 height 8
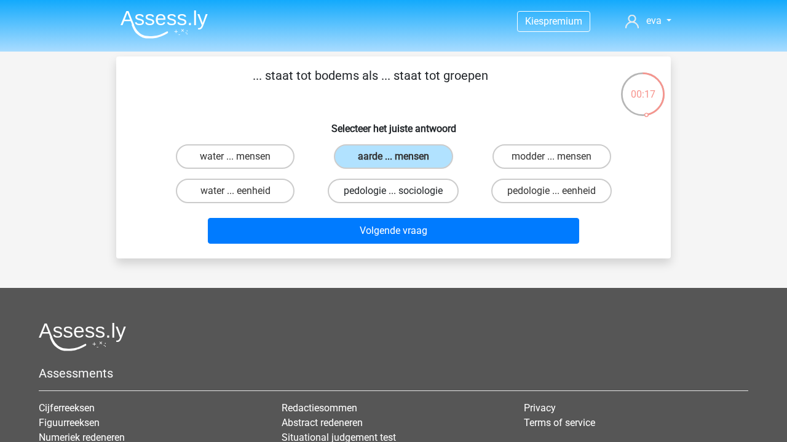
radio input "true"
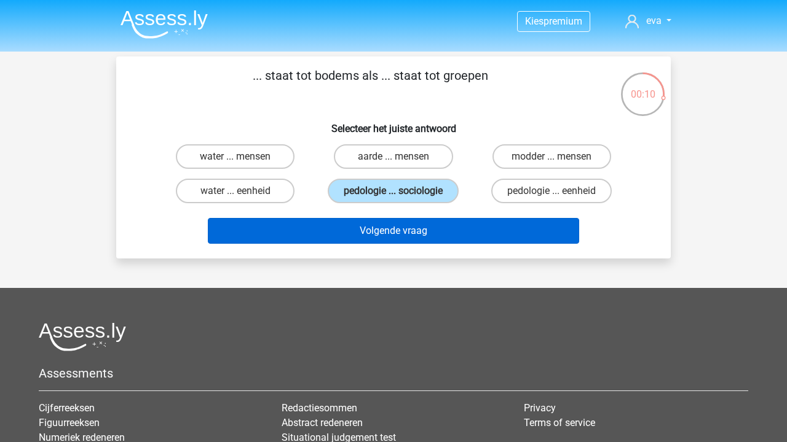
click at [397, 233] on button "Volgende vraag" at bounding box center [394, 231] width 372 height 26
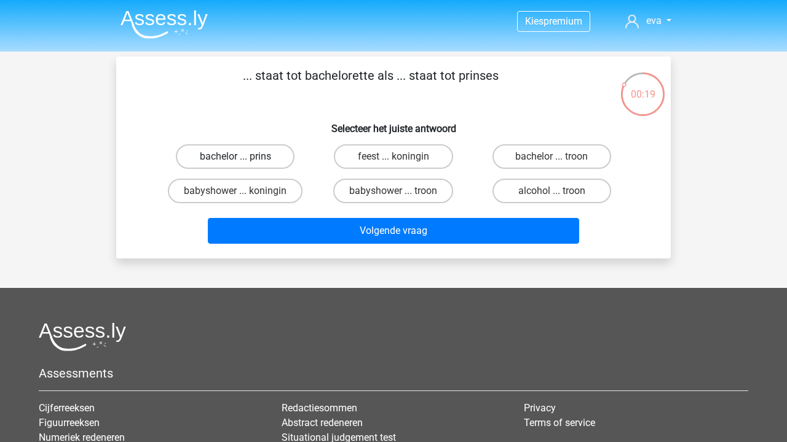
click at [274, 151] on label "bachelor ... prins" at bounding box center [235, 156] width 119 height 25
click at [243, 157] on input "bachelor ... prins" at bounding box center [239, 161] width 8 height 8
radio input "true"
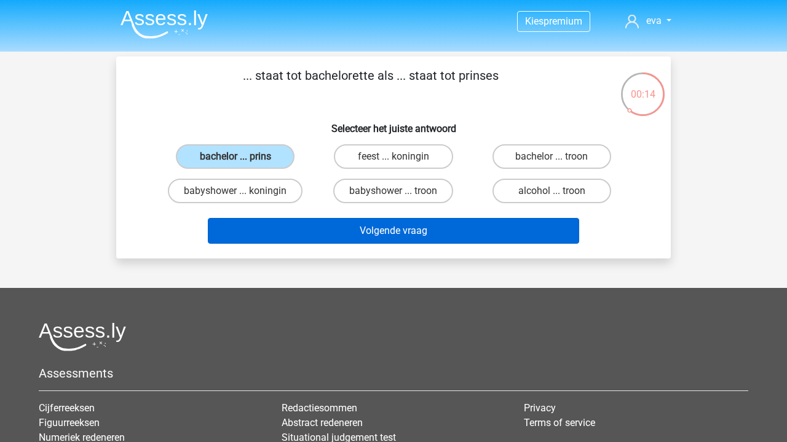
click at [331, 229] on button "Volgende vraag" at bounding box center [394, 231] width 372 height 26
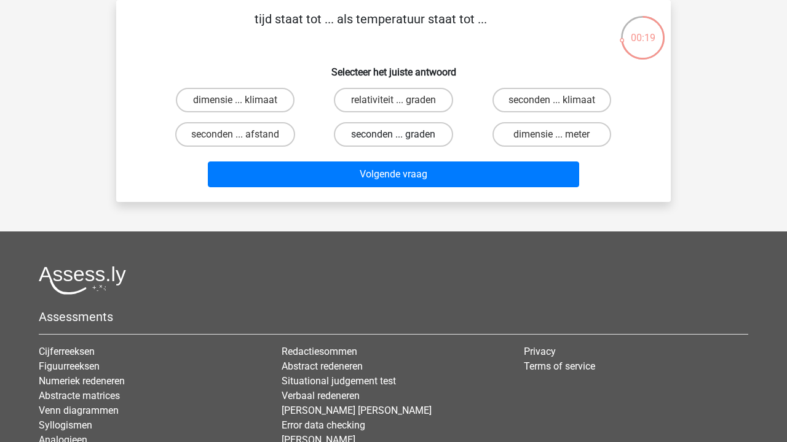
click at [397, 135] on label "seconden ... graden" at bounding box center [393, 134] width 119 height 25
click at [397, 135] on input "seconden ... graden" at bounding box center [397, 139] width 8 height 8
radio input "true"
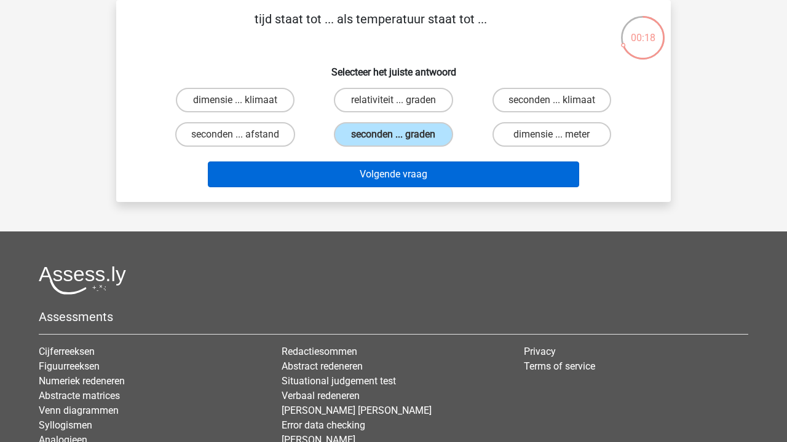
click at [397, 176] on button "Volgende vraag" at bounding box center [394, 175] width 372 height 26
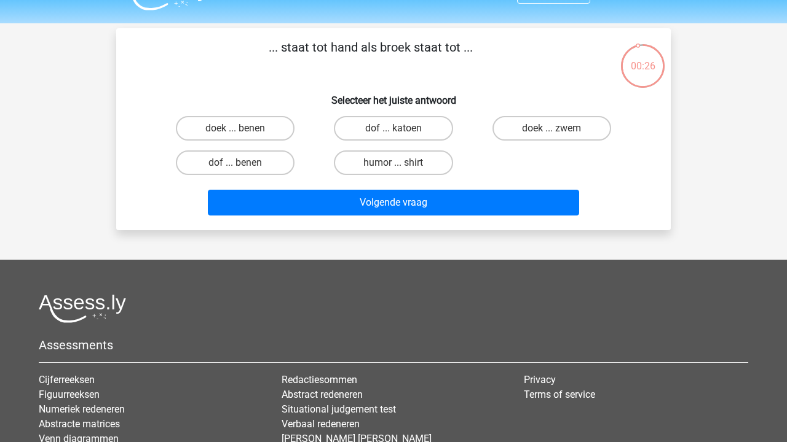
scroll to position [28, 0]
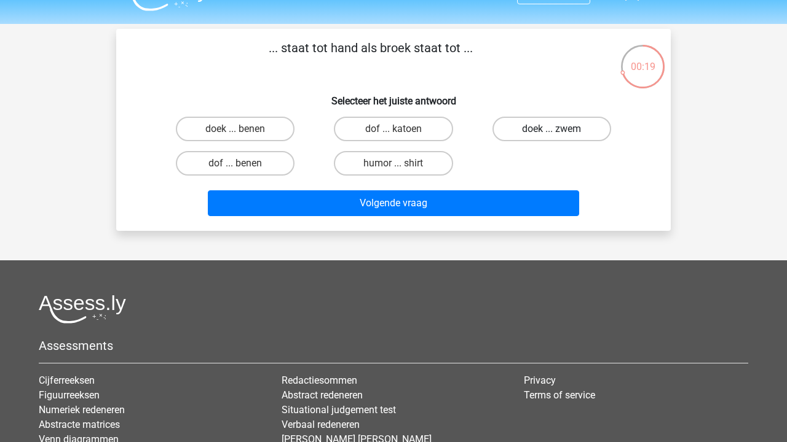
click at [397, 125] on label "doek ... zwem" at bounding box center [551, 129] width 119 height 25
click at [397, 129] on input "doek ... zwem" at bounding box center [555, 133] width 8 height 8
radio input "true"
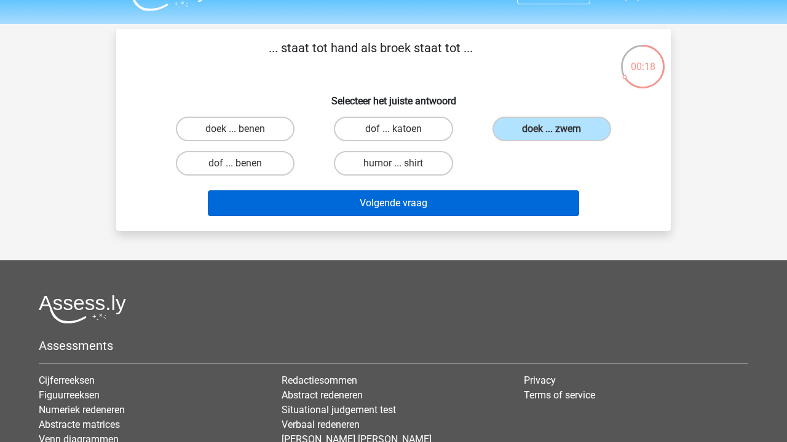
click at [397, 210] on button "Volgende vraag" at bounding box center [394, 203] width 372 height 26
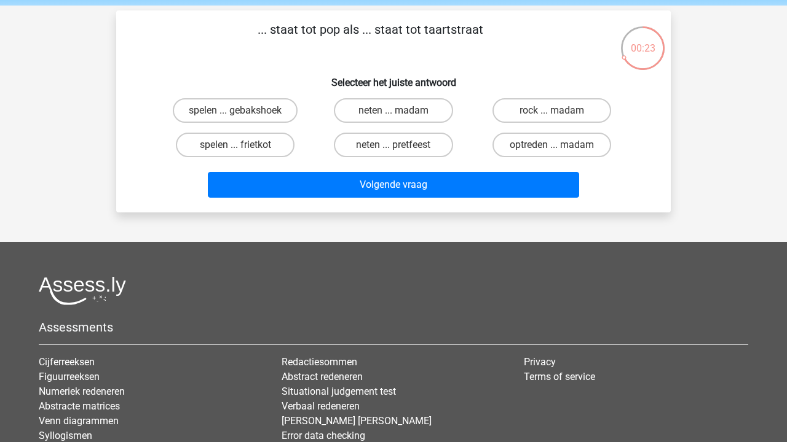
scroll to position [45, 0]
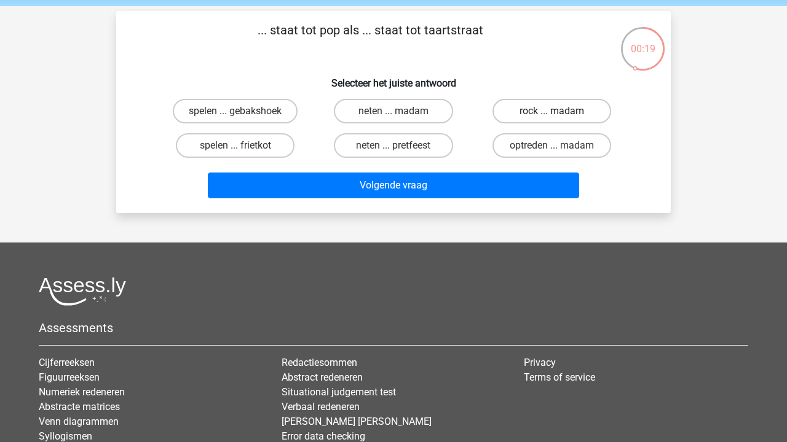
click at [397, 105] on label "rock ... madam" at bounding box center [551, 111] width 119 height 25
click at [397, 111] on input "rock ... madam" at bounding box center [555, 115] width 8 height 8
radio input "true"
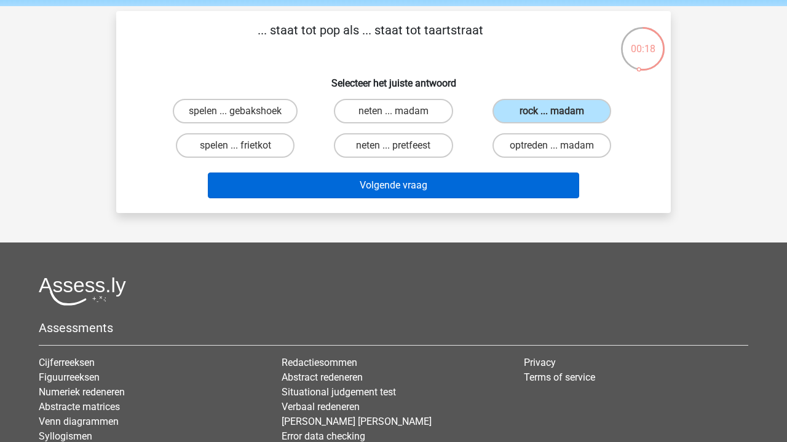
click at [397, 187] on button "Volgende vraag" at bounding box center [394, 186] width 372 height 26
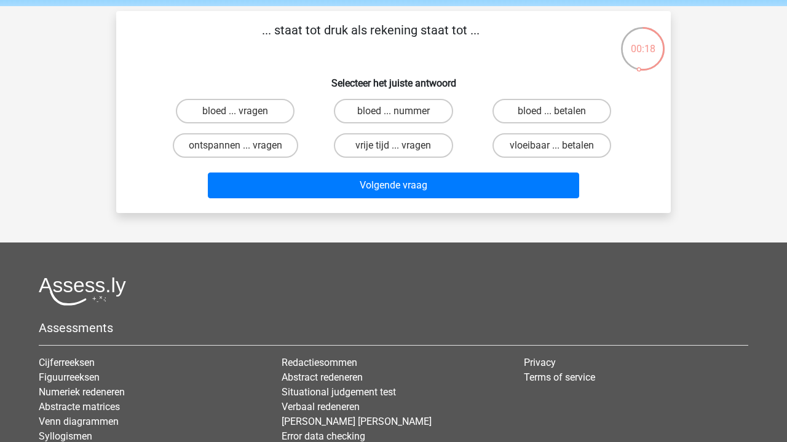
scroll to position [57, 0]
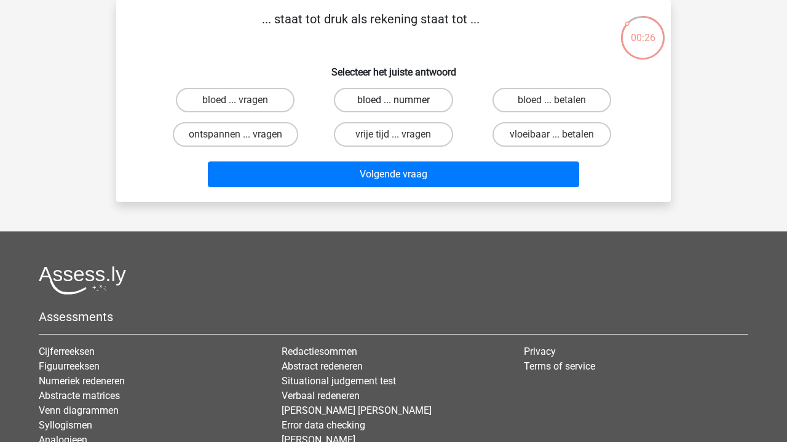
click at [380, 95] on label "bloed ... nummer" at bounding box center [393, 100] width 119 height 25
click at [393, 100] on input "bloed ... nummer" at bounding box center [397, 104] width 8 height 8
radio input "true"
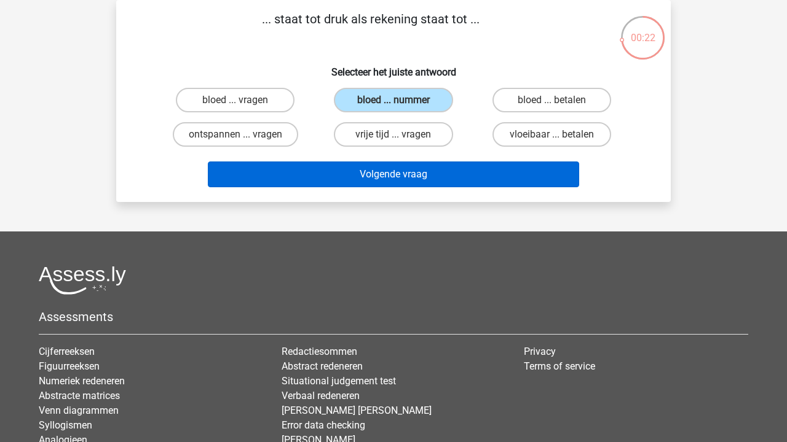
click at [397, 180] on button "Volgende vraag" at bounding box center [394, 175] width 372 height 26
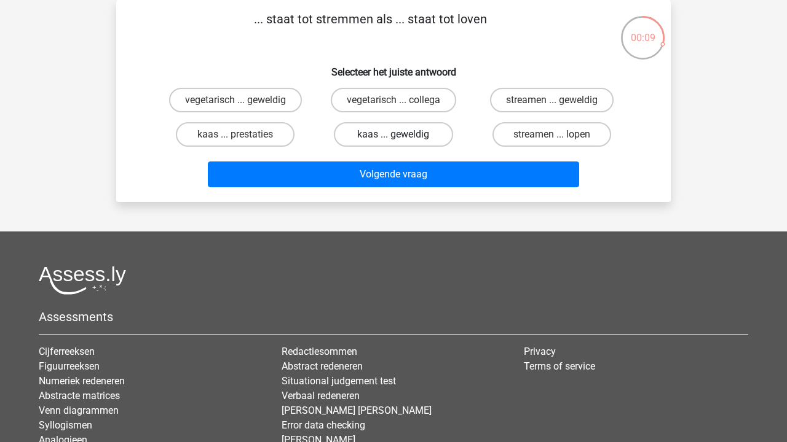
click at [372, 140] on label "kaas ... geweldig" at bounding box center [393, 134] width 119 height 25
click at [393, 140] on input "kaas ... geweldig" at bounding box center [397, 139] width 8 height 8
radio input "true"
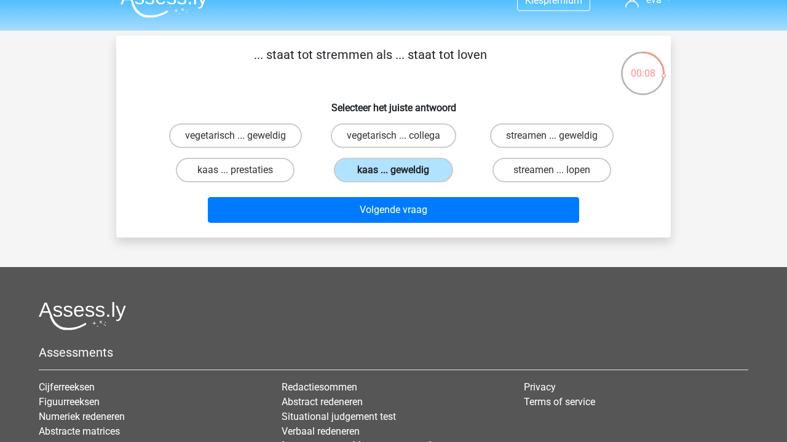
scroll to position [20, 0]
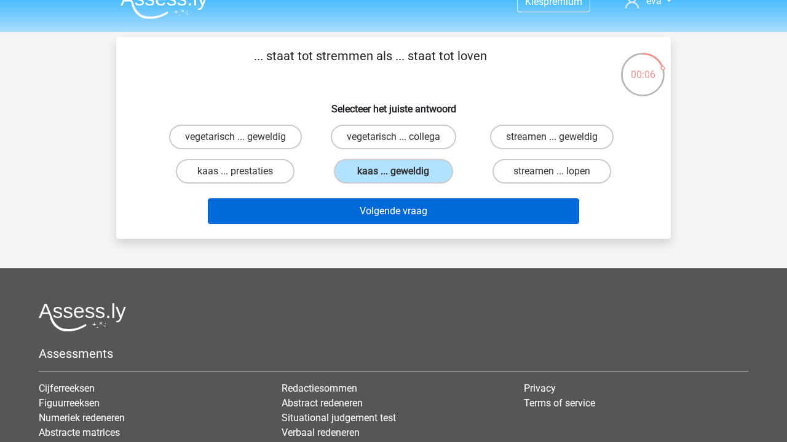
click at [386, 206] on button "Volgende vraag" at bounding box center [394, 211] width 372 height 26
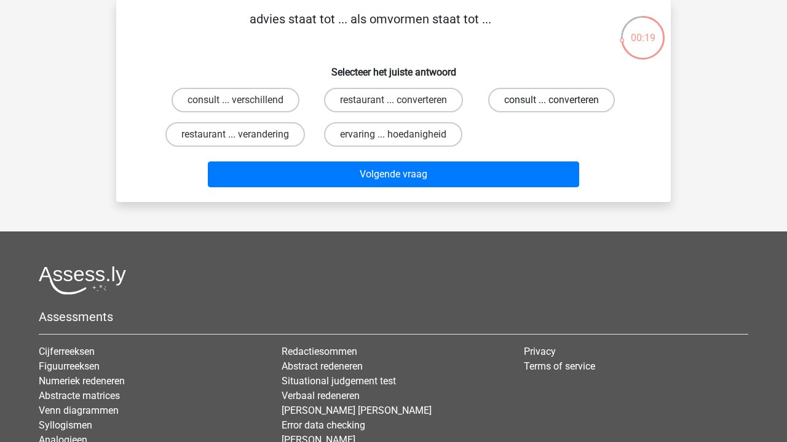
click at [397, 94] on label "consult ... converteren" at bounding box center [551, 100] width 127 height 25
click at [397, 100] on input "consult ... converteren" at bounding box center [555, 104] width 8 height 8
radio input "true"
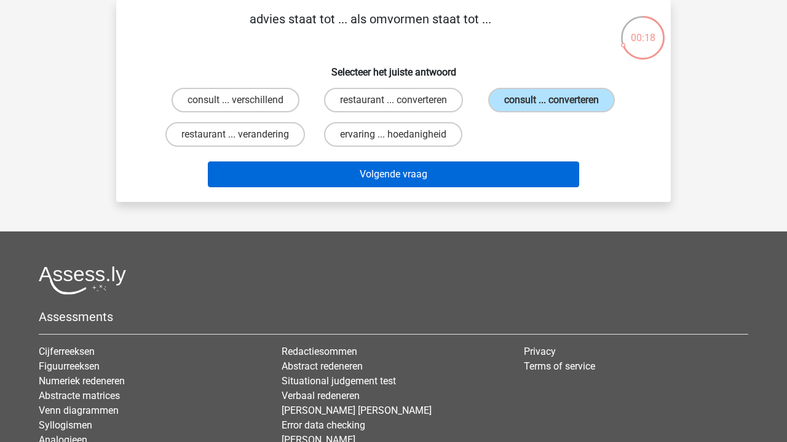
click at [397, 167] on button "Volgende vraag" at bounding box center [394, 175] width 372 height 26
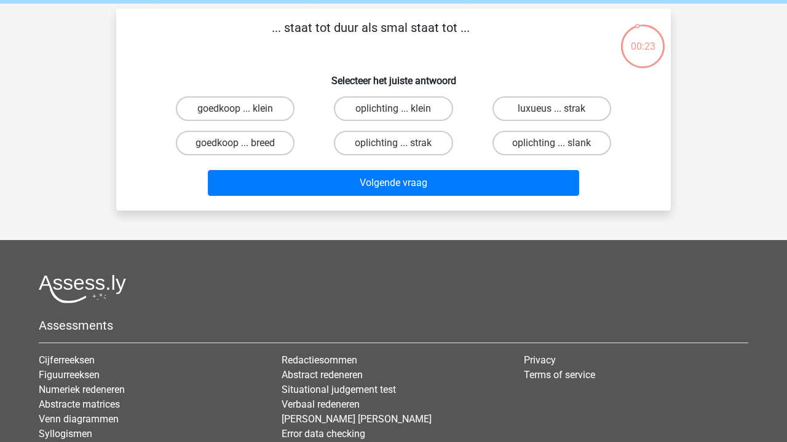
scroll to position [46, 0]
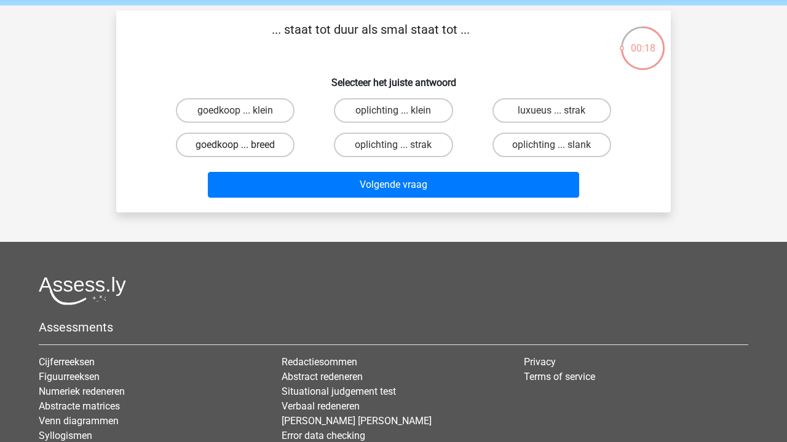
click at [272, 146] on label "goedkoop ... breed" at bounding box center [235, 145] width 119 height 25
click at [243, 146] on input "goedkoop ... breed" at bounding box center [239, 149] width 8 height 8
radio input "true"
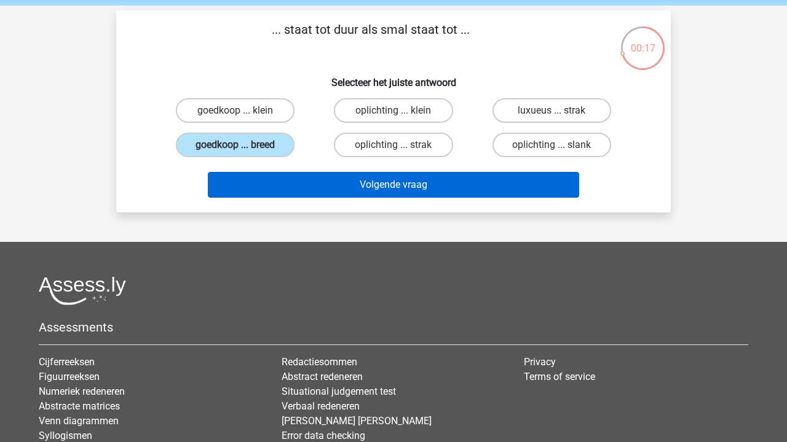
click at [322, 198] on button "Volgende vraag" at bounding box center [394, 185] width 372 height 26
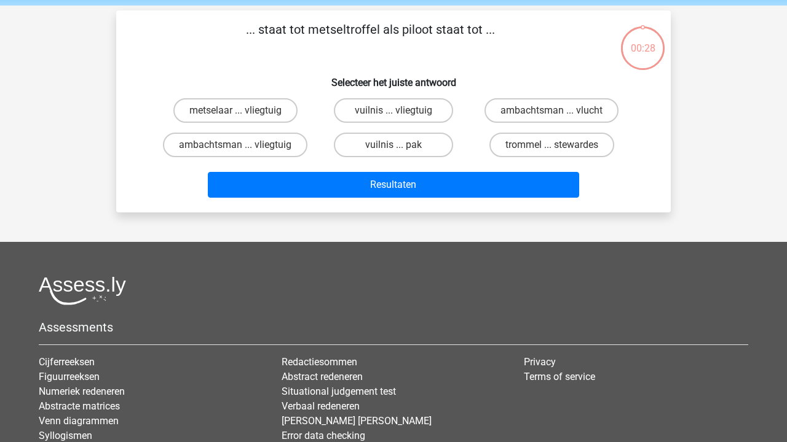
scroll to position [57, 0]
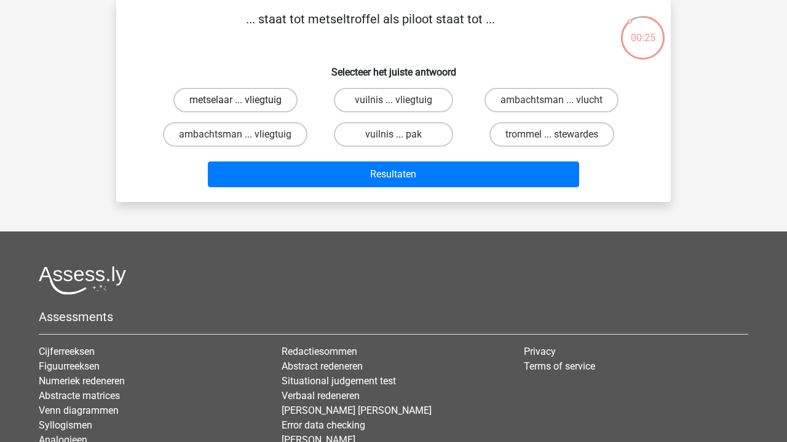
click at [278, 98] on label "metselaar ... vliegtuig" at bounding box center [235, 100] width 124 height 25
click at [243, 100] on input "metselaar ... vliegtuig" at bounding box center [239, 104] width 8 height 8
radio input "true"
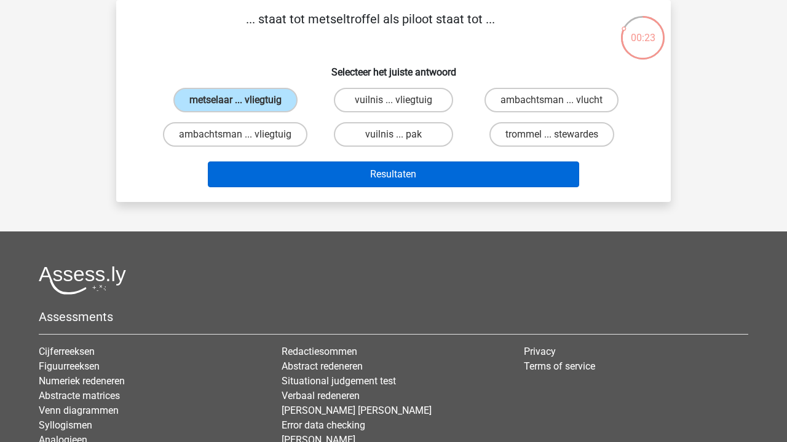
click at [336, 170] on button "Resultaten" at bounding box center [394, 175] width 372 height 26
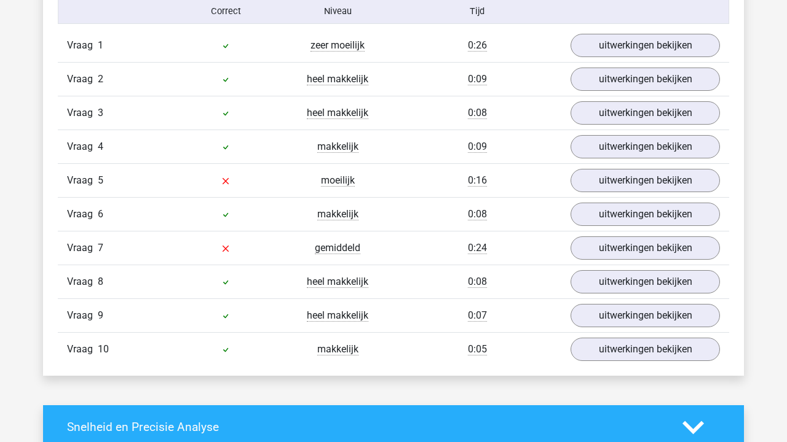
scroll to position [1029, 0]
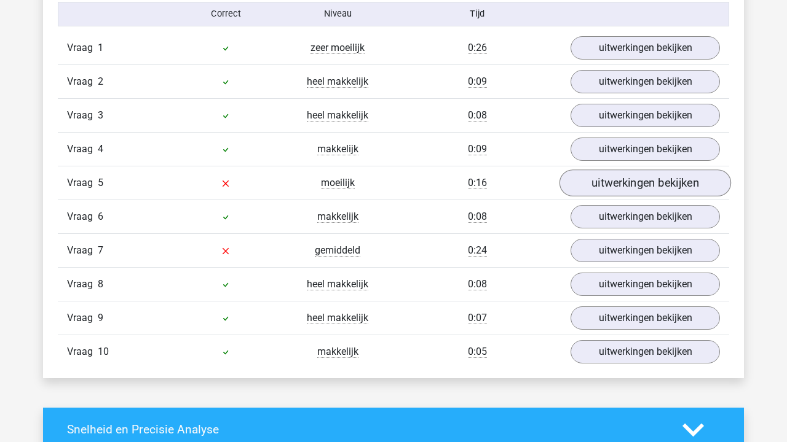
click at [646, 181] on link "uitwerkingen bekijken" at bounding box center [644, 183] width 171 height 27
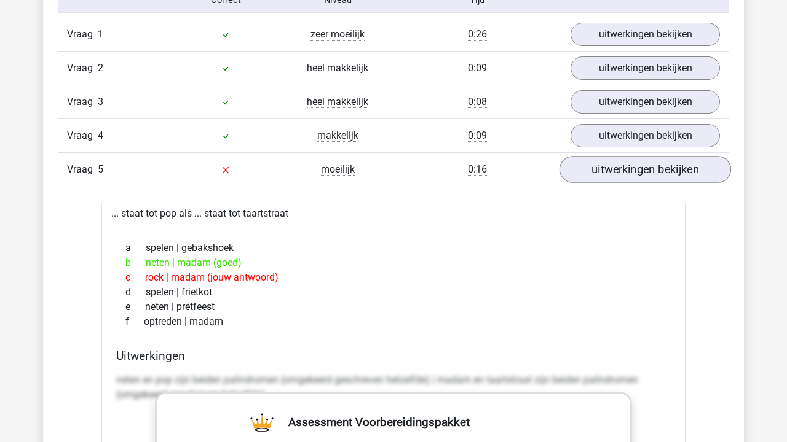
scroll to position [1045, 0]
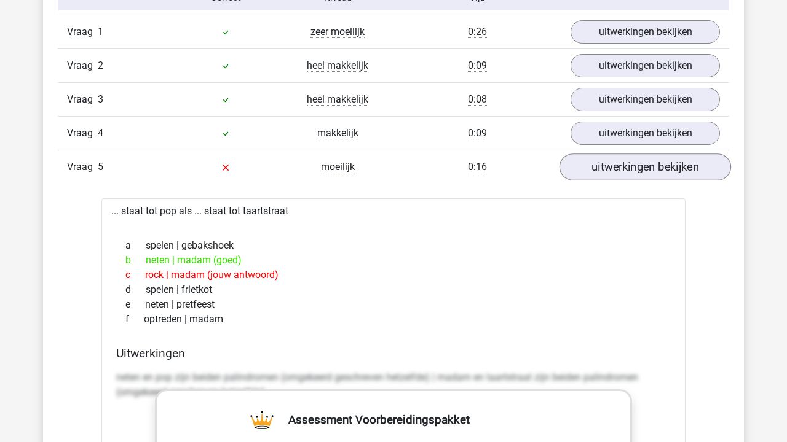
click at [645, 173] on link "uitwerkingen bekijken" at bounding box center [644, 167] width 171 height 27
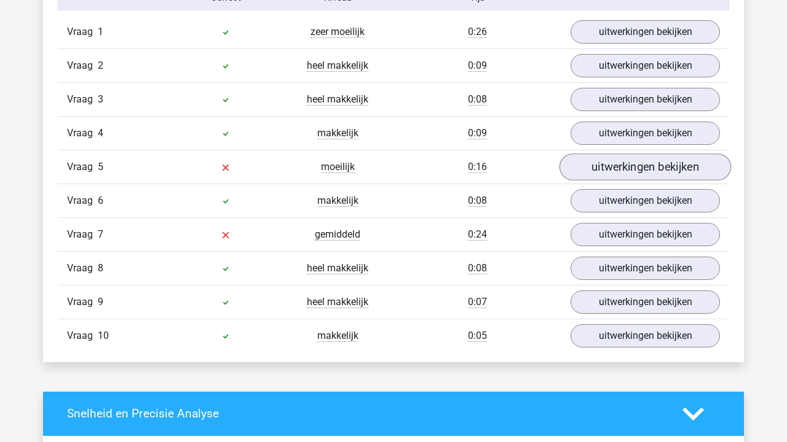
click at [645, 173] on link "uitwerkingen bekijken" at bounding box center [644, 167] width 171 height 27
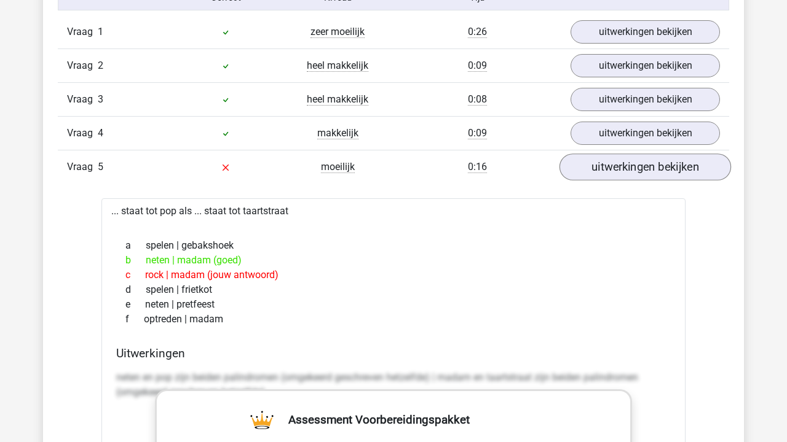
click at [645, 173] on link "uitwerkingen bekijken" at bounding box center [644, 167] width 171 height 27
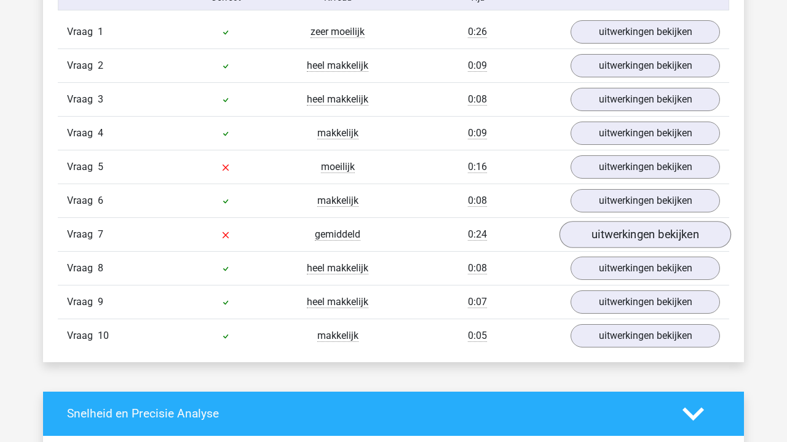
click at [643, 241] on link "uitwerkingen bekijken" at bounding box center [644, 234] width 171 height 27
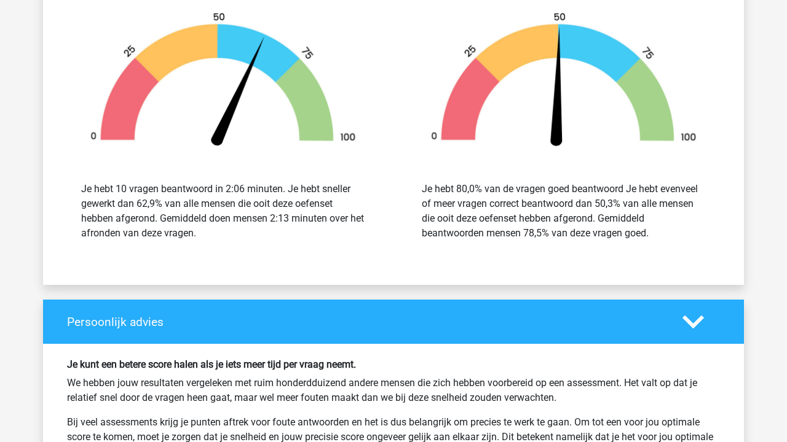
scroll to position [2169, 0]
